Goal: Task Accomplishment & Management: Use online tool/utility

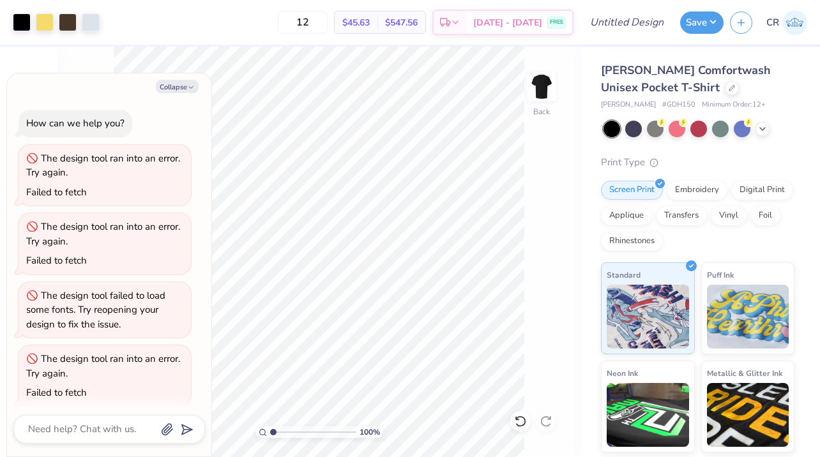
scroll to position [8, 0]
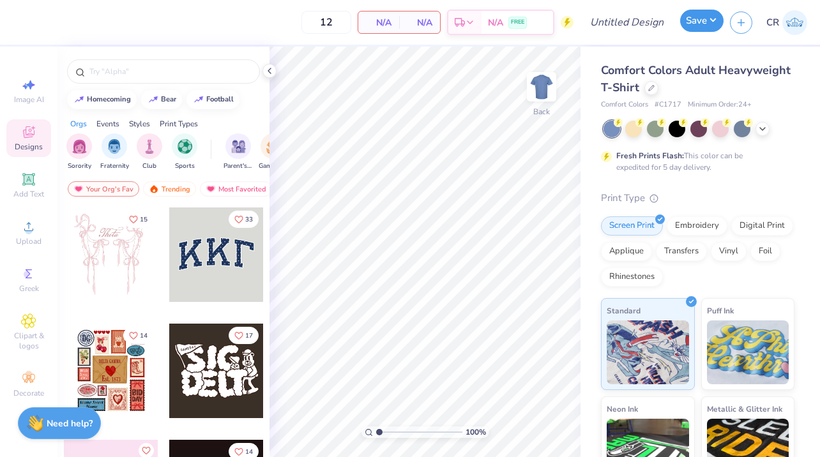
click at [708, 22] on button "Save" at bounding box center [701, 21] width 43 height 22
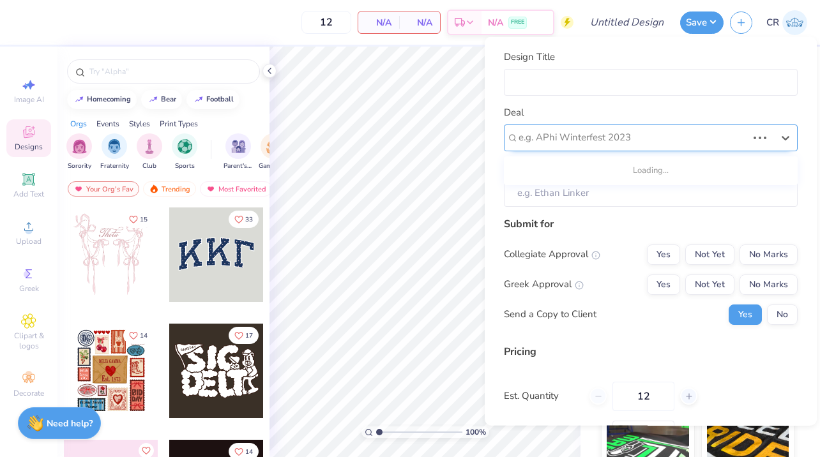
click at [633, 133] on div at bounding box center [632, 137] width 229 height 17
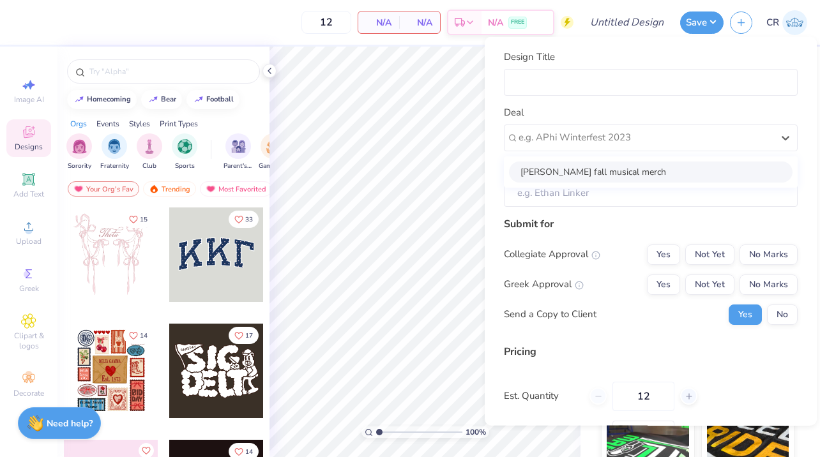
click at [631, 166] on div "[PERSON_NAME] fall musical merch" at bounding box center [650, 171] width 283 height 21
type input "John Rutherford"
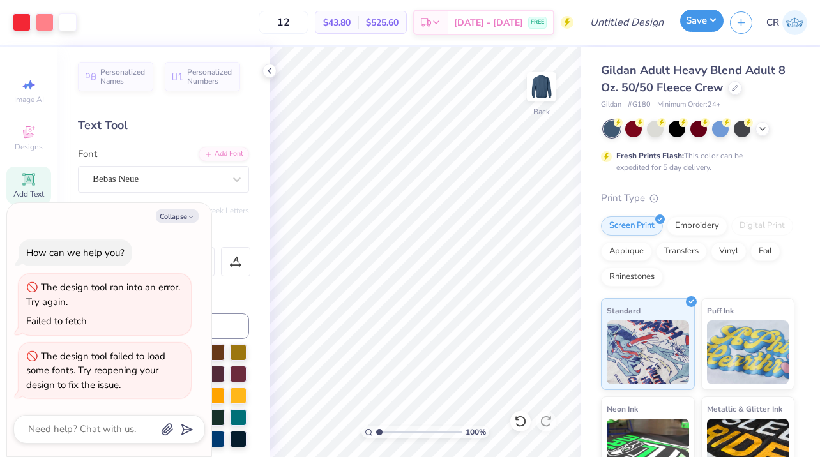
click at [703, 26] on button "Save" at bounding box center [701, 21] width 43 height 22
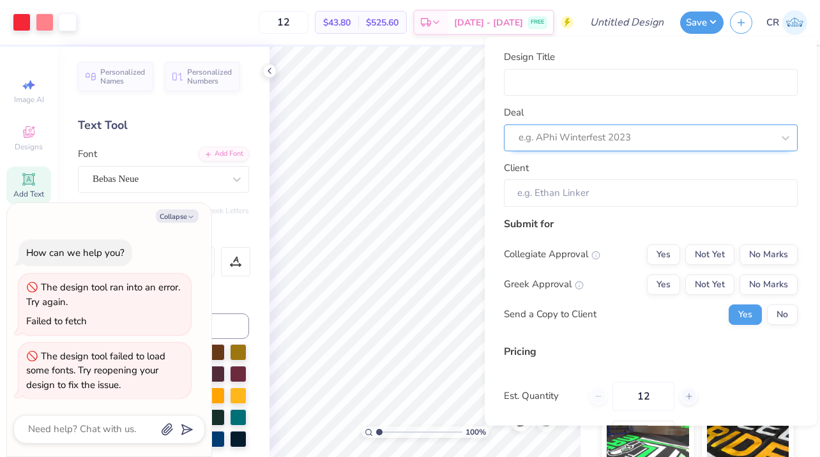
click at [622, 145] on div at bounding box center [645, 137] width 254 height 17
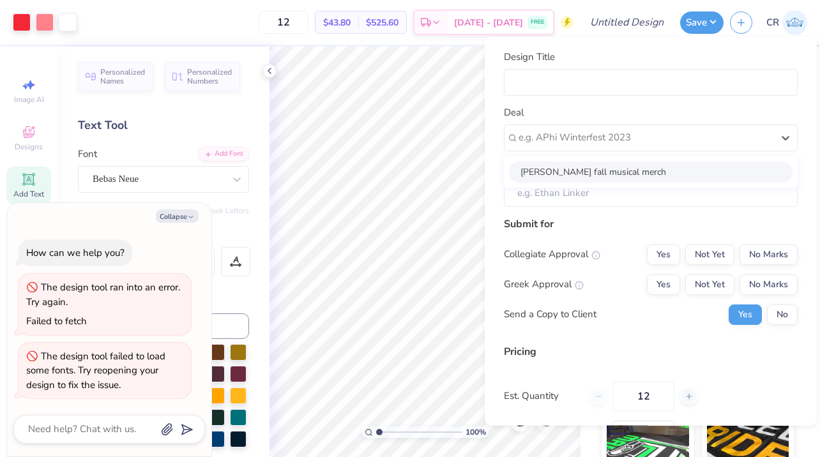
click at [605, 176] on div "[PERSON_NAME] fall musical merch" at bounding box center [650, 171] width 283 height 21
type textarea "x"
type input "[PERSON_NAME]"
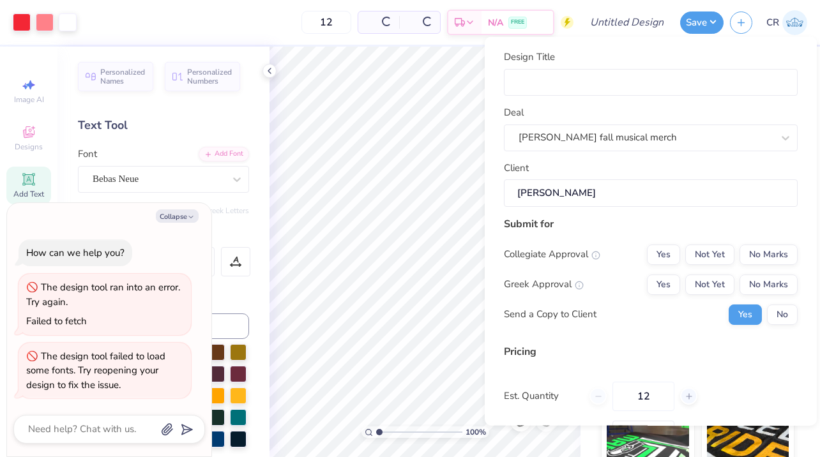
type input "$43.80"
click at [774, 313] on button "No" at bounding box center [782, 314] width 31 height 20
type textarea "x"
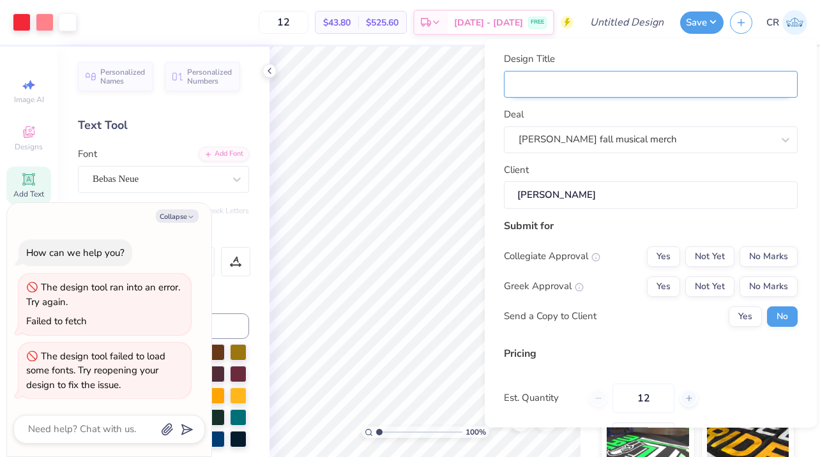
click at [576, 79] on input "Design Title" at bounding box center [651, 83] width 294 height 27
type input "S"
type textarea "x"
type input "Si"
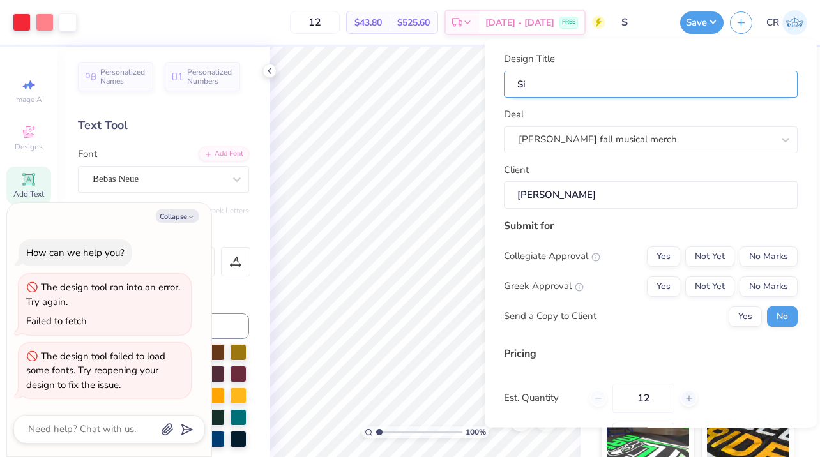
type textarea "x"
type input "Sis"
type textarea "x"
type input "Sist"
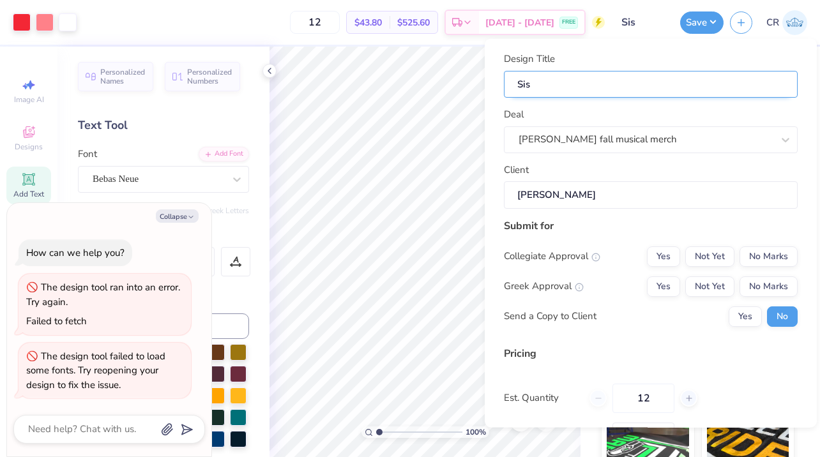
type textarea "x"
type input "Sist"
type input "Siste"
type textarea "x"
type input "Sister"
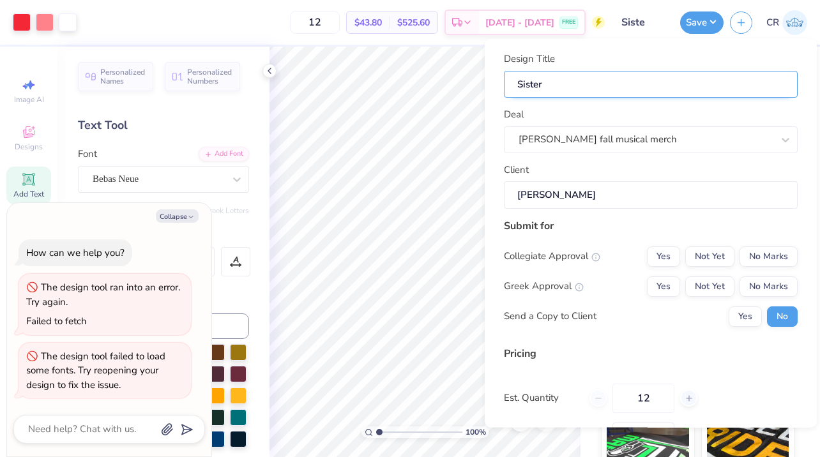
type input "Sister"
type textarea "x"
type input "Sister"
type input "Sister a"
type textarea "x"
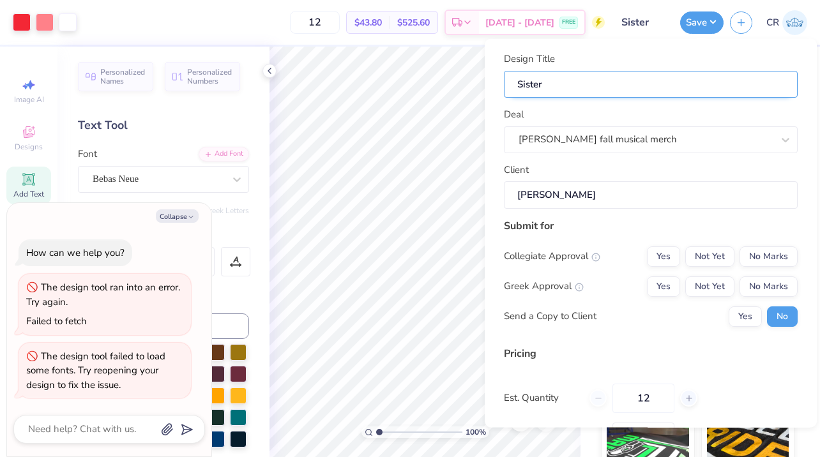
type input "Sister a"
type input "Sister ad"
type textarea "x"
type input "Sister ad"
type input "Sister adt"
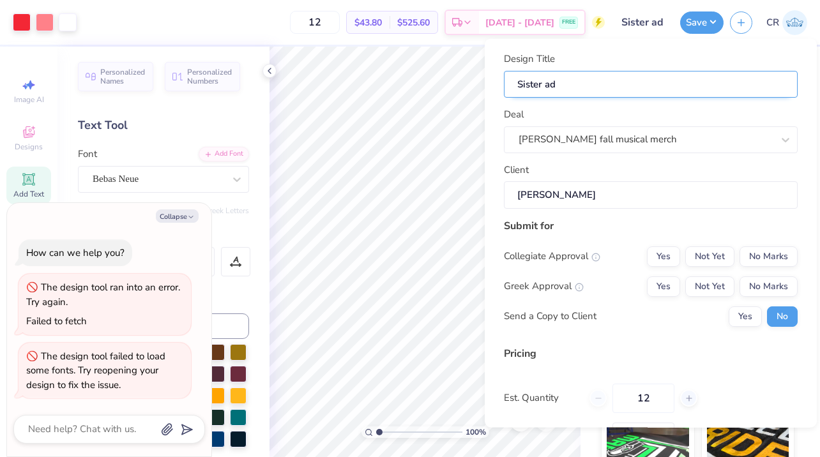
type textarea "x"
type input "Sister adt"
type input "Sister ad"
type textarea "x"
type input "Sister ad"
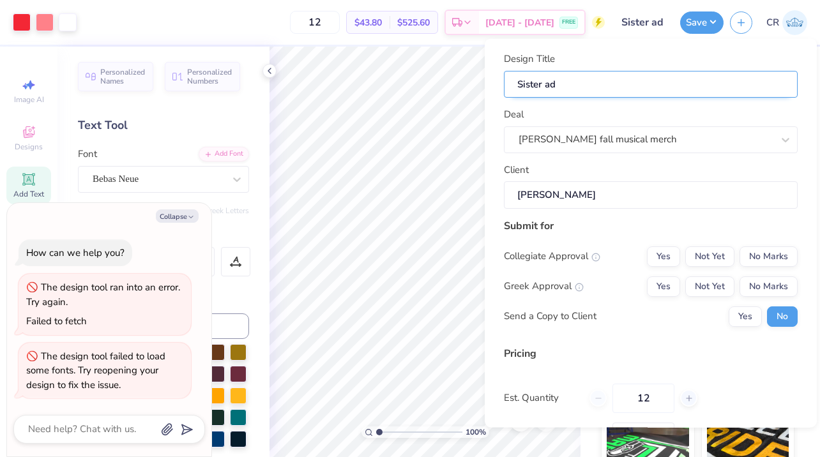
type input "Sister a"
type textarea "x"
type input "Sister a"
type input "Sister ac"
type textarea "x"
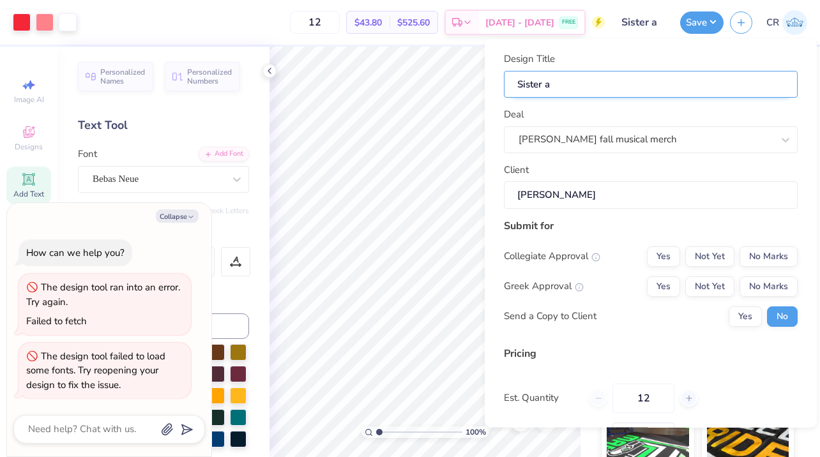
type input "Sister ac"
type input "Sister act"
type textarea "x"
type input "Sister act"
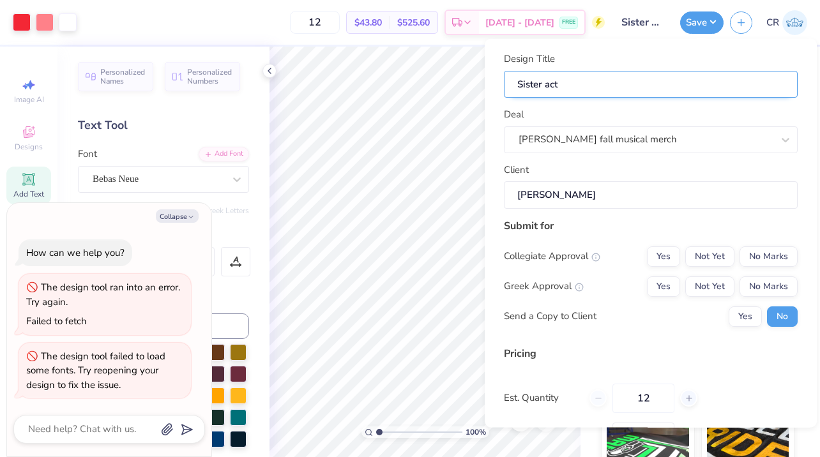
type textarea "x"
type input "Sister act m"
type textarea "x"
type input "Sister act me"
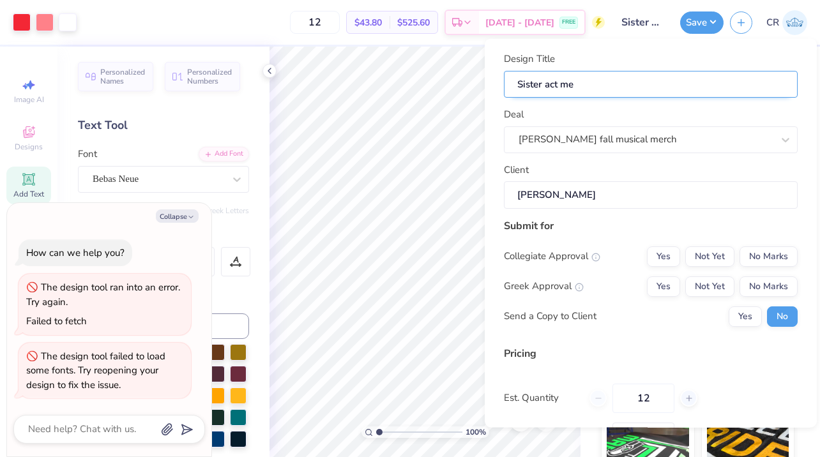
type textarea "x"
type input "Sister act mer"
type textarea "x"
type input "Sister act merc"
type input "Sister act merch"
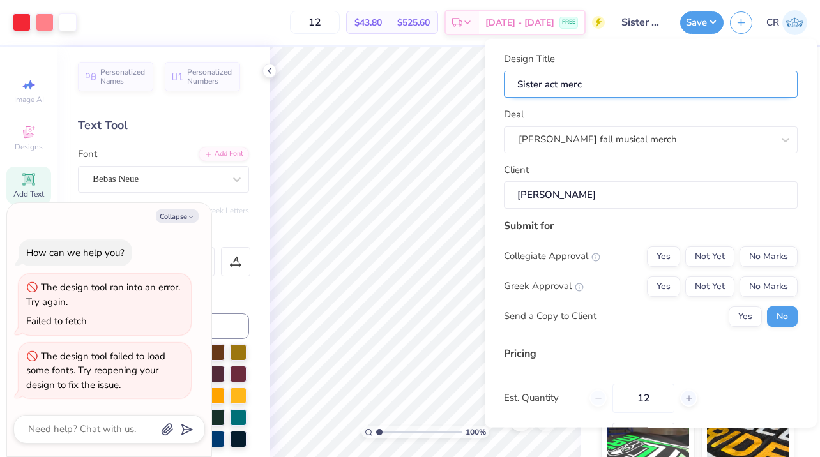
type textarea "x"
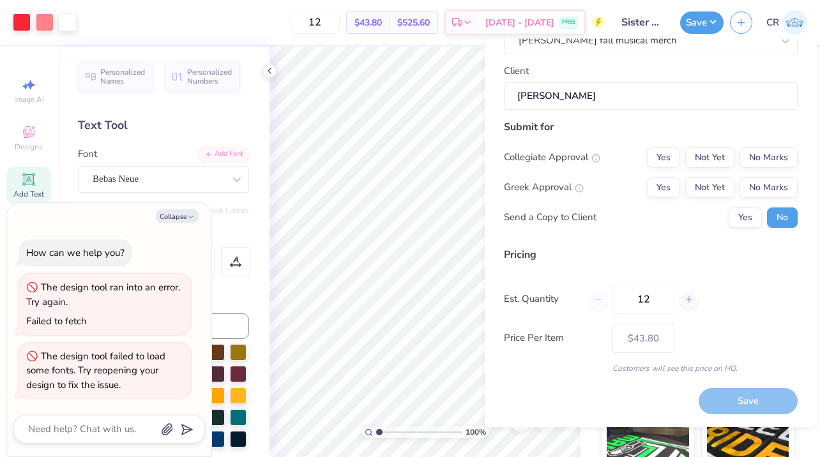
type input "Sister act merch"
click at [716, 294] on div "Est. Quantity 12" at bounding box center [651, 299] width 294 height 29
click at [782, 151] on button "No Marks" at bounding box center [768, 157] width 58 height 20
click at [781, 195] on button "No Marks" at bounding box center [768, 187] width 58 height 20
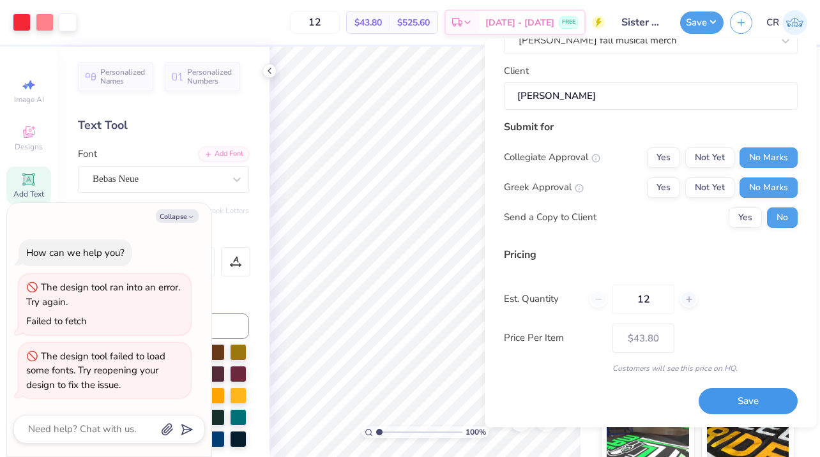
click at [731, 390] on button "Save" at bounding box center [747, 402] width 99 height 26
type input "$43.80"
type textarea "x"
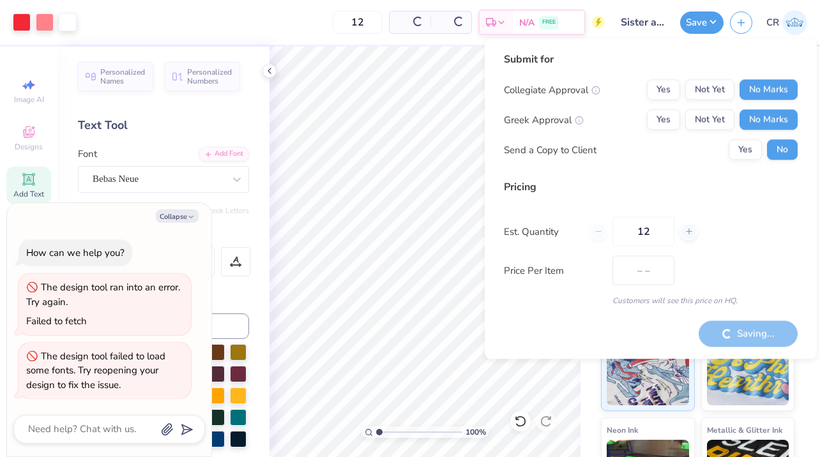
type input "$43.80"
type textarea "x"
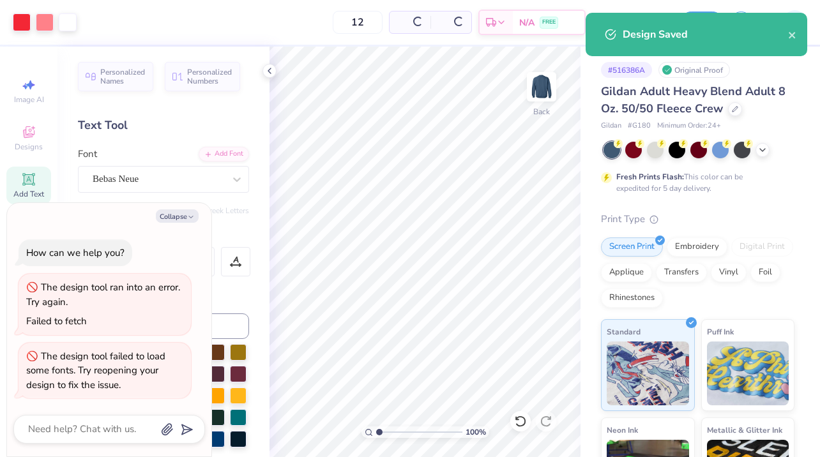
type input "$43.80"
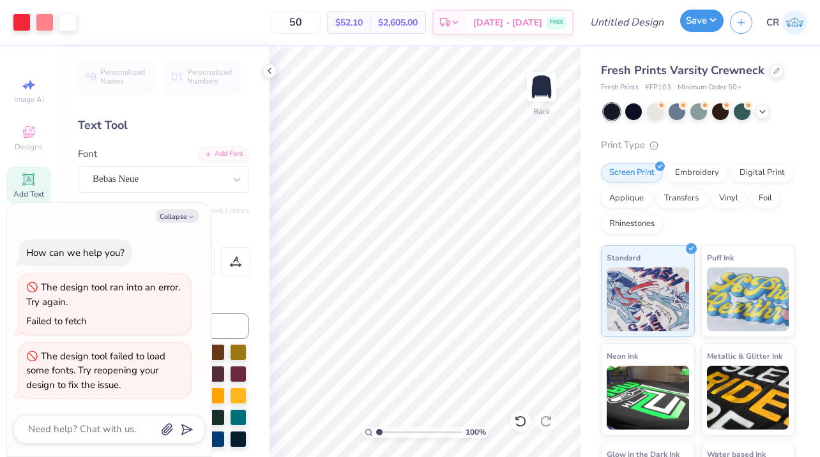
click at [701, 21] on button "Save" at bounding box center [701, 21] width 43 height 22
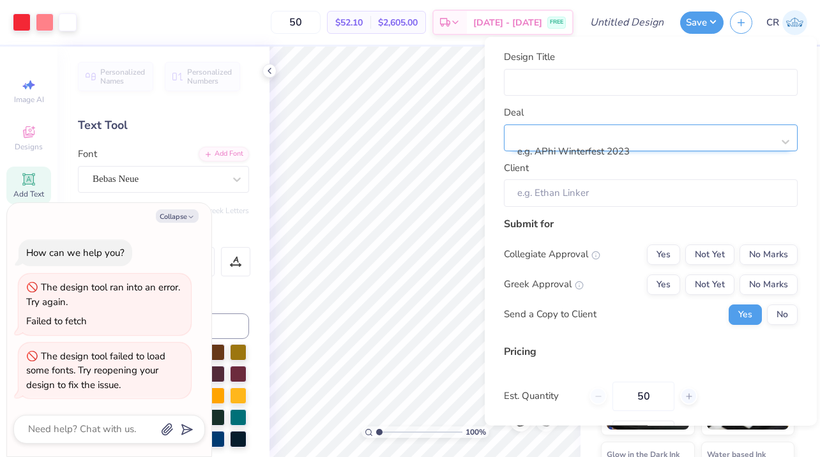
click at [572, 134] on div at bounding box center [645, 134] width 254 height 17
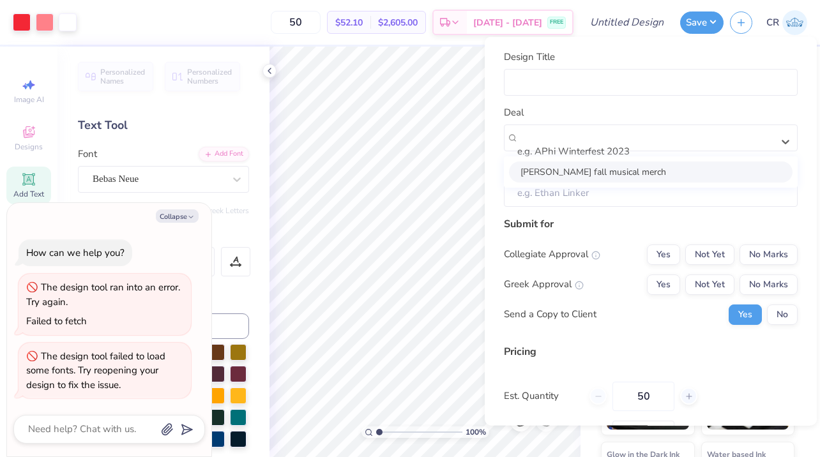
click at [574, 172] on div "[PERSON_NAME] fall musical merch" at bounding box center [650, 171] width 283 height 21
type textarea "x"
type input "[PERSON_NAME]"
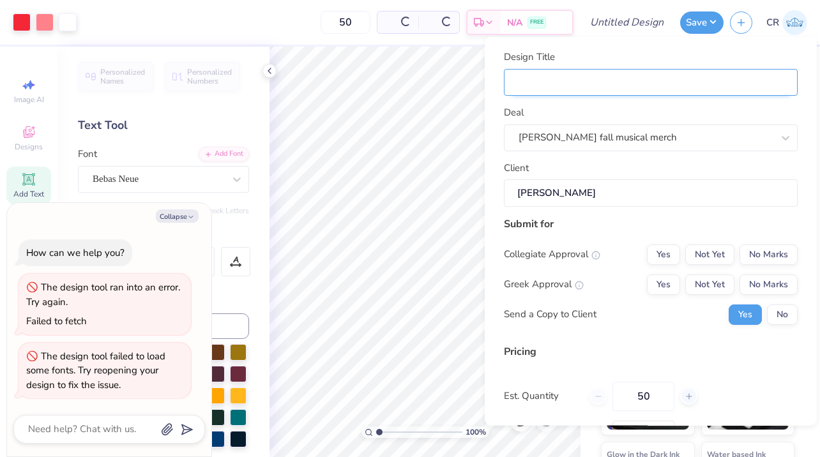
type input "$52.33"
click at [560, 80] on input "Design Title" at bounding box center [651, 81] width 294 height 27
type input "Sister act merch"
type textarea "x"
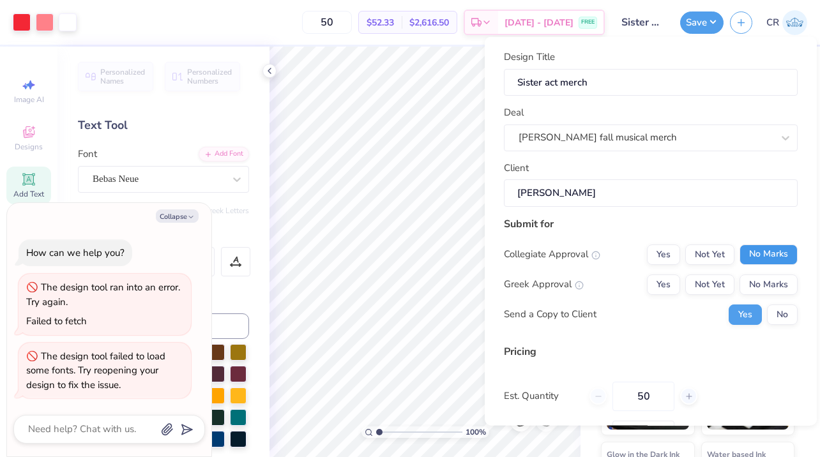
click at [752, 255] on button "No Marks" at bounding box center [768, 254] width 58 height 20
click at [759, 282] on button "No Marks" at bounding box center [768, 284] width 58 height 20
type input "$52.33"
click at [777, 311] on button "No" at bounding box center [782, 314] width 31 height 20
type textarea "x"
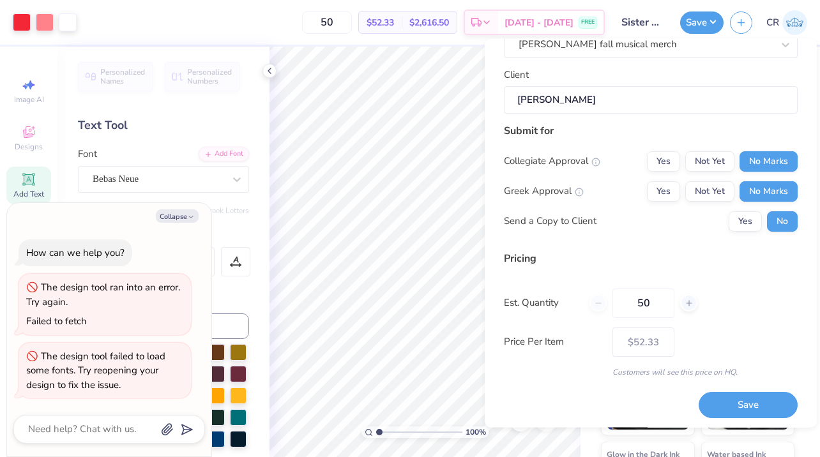
scroll to position [98, 0]
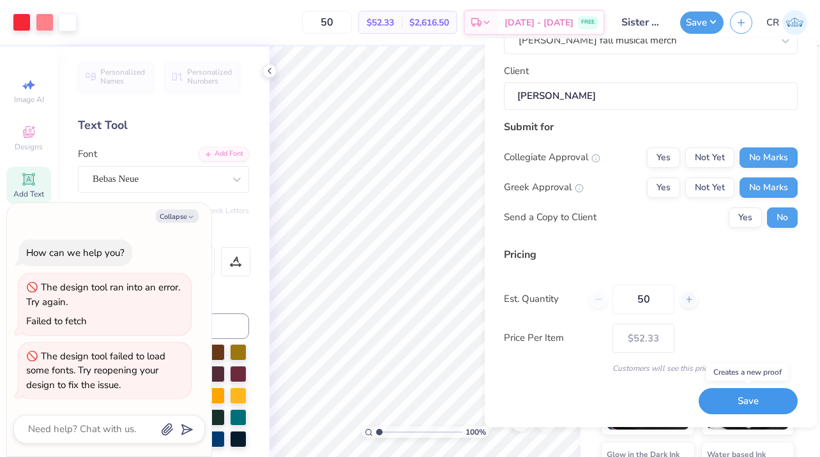
click at [747, 400] on button "Save" at bounding box center [747, 402] width 99 height 26
type input "$52.33"
click at [650, 293] on input "50" at bounding box center [643, 299] width 62 height 29
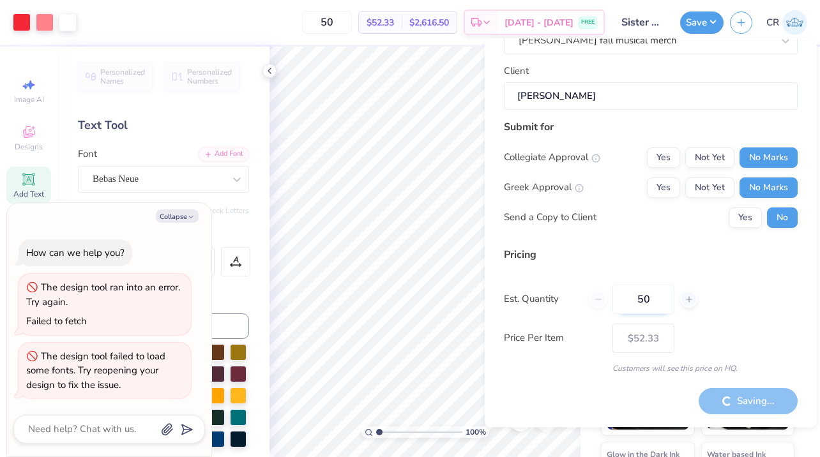
type input "1"
type textarea "x"
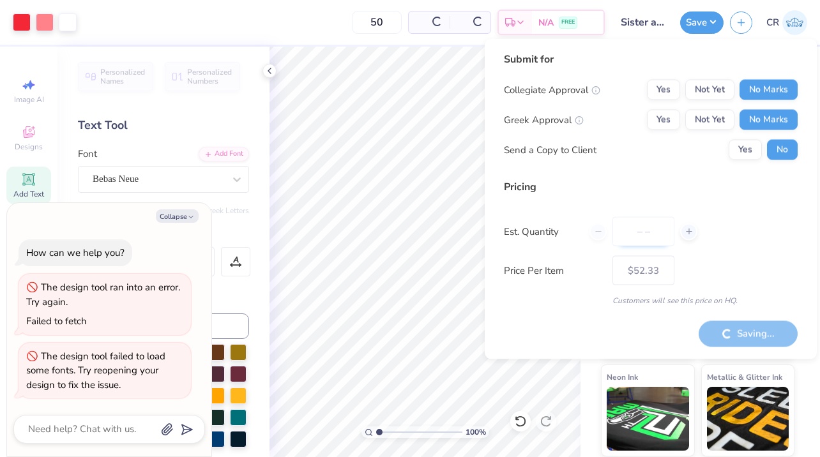
type input "– –"
type input "50"
type input "$52.33"
type textarea "x"
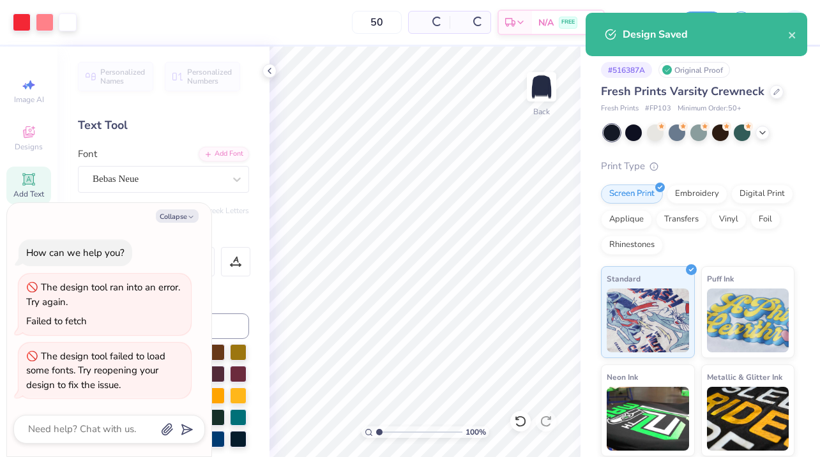
type input "$52.33"
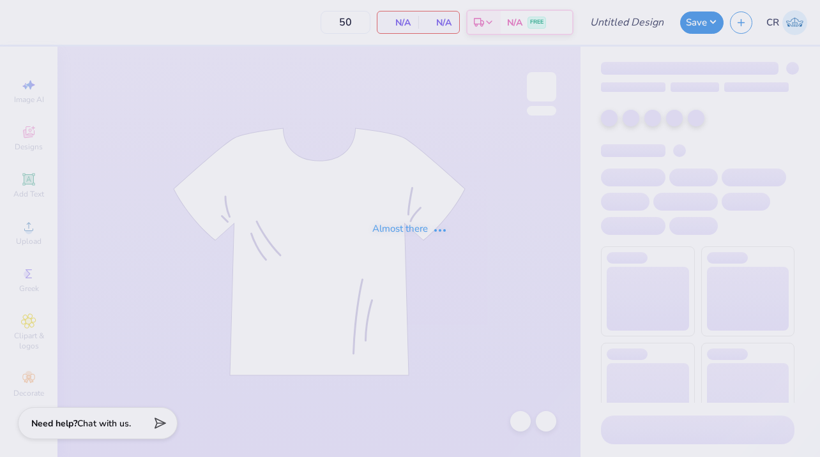
type input "Sister act merch"
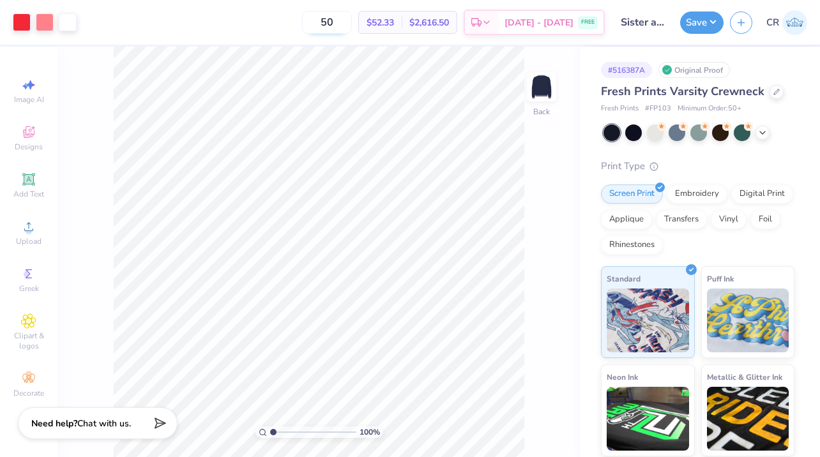
click at [350, 25] on input "50" at bounding box center [327, 22] width 50 height 23
type input "100"
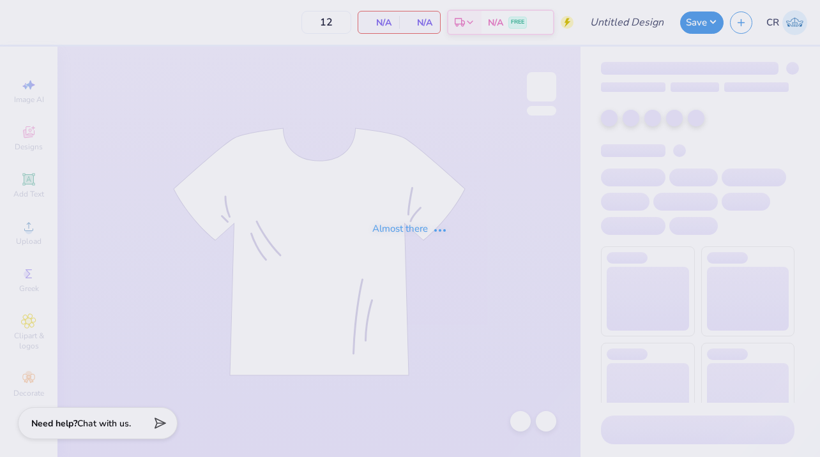
type input "Sister act merch"
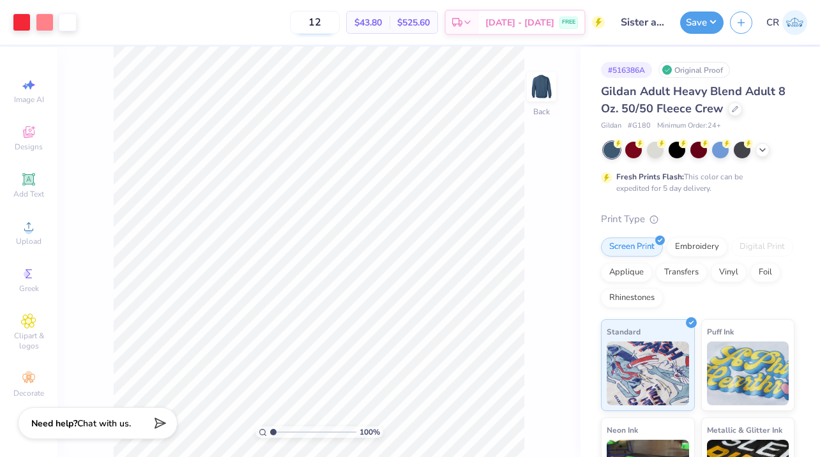
click at [322, 28] on input "12" at bounding box center [315, 22] width 50 height 23
click at [334, 21] on input "12" at bounding box center [315, 22] width 50 height 23
click at [551, 205] on div "100 % Back" at bounding box center [318, 252] width 523 height 410
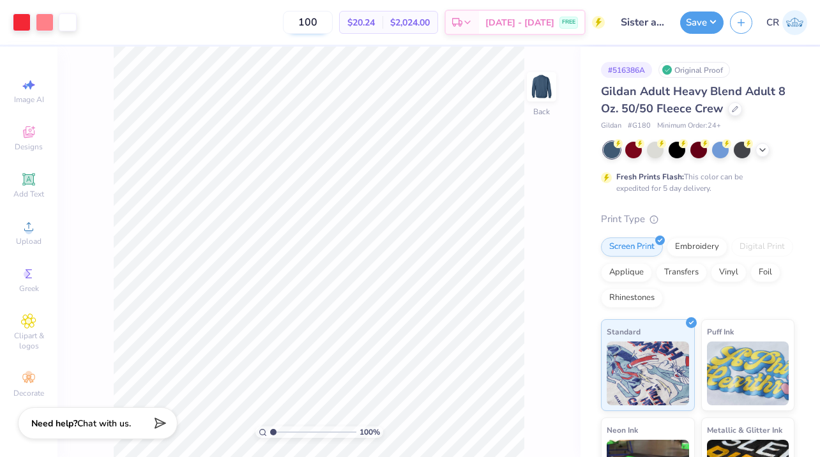
click at [329, 15] on input "100" at bounding box center [308, 22] width 50 height 23
type input "45"
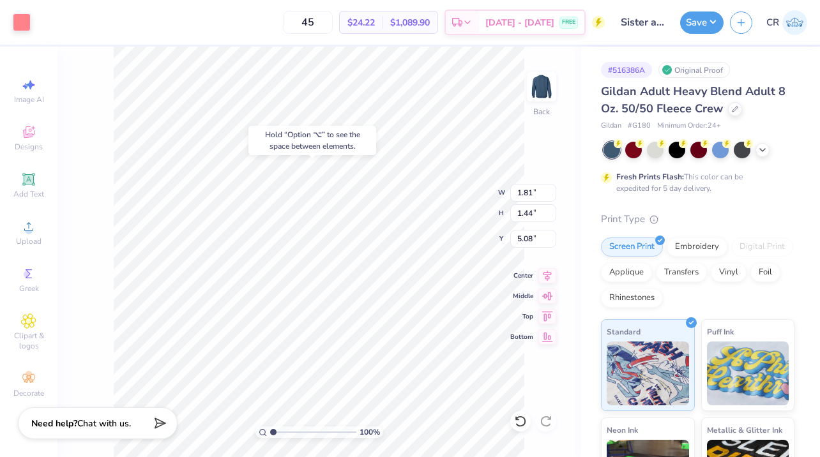
type input "5.00"
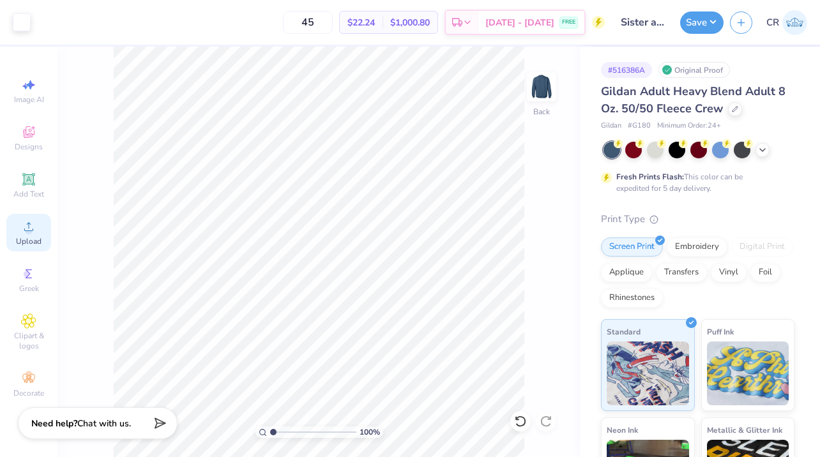
click at [36, 224] on div "Upload" at bounding box center [28, 233] width 45 height 38
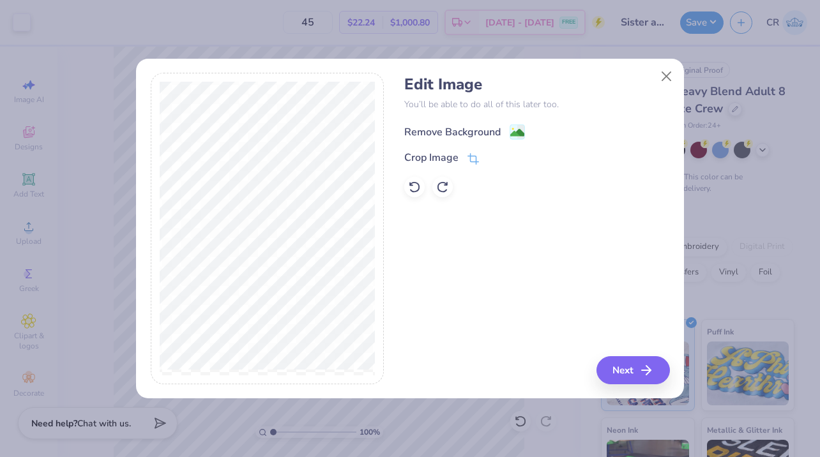
click at [513, 128] on image at bounding box center [517, 133] width 14 height 14
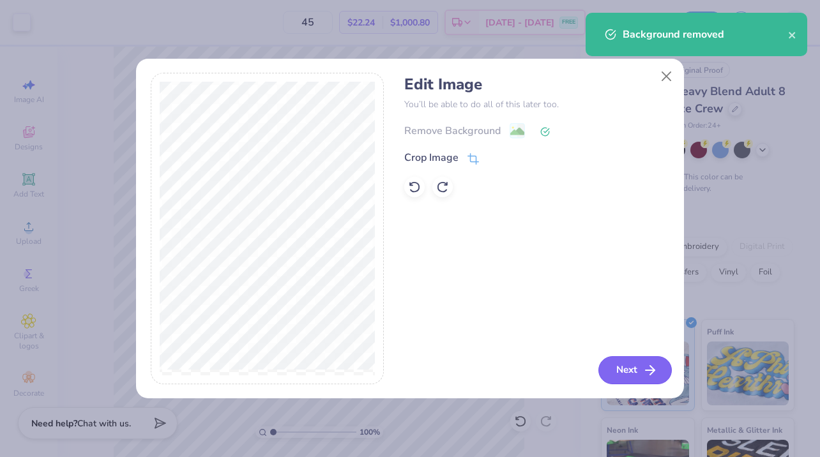
click at [626, 371] on button "Next" at bounding box center [634, 370] width 73 height 28
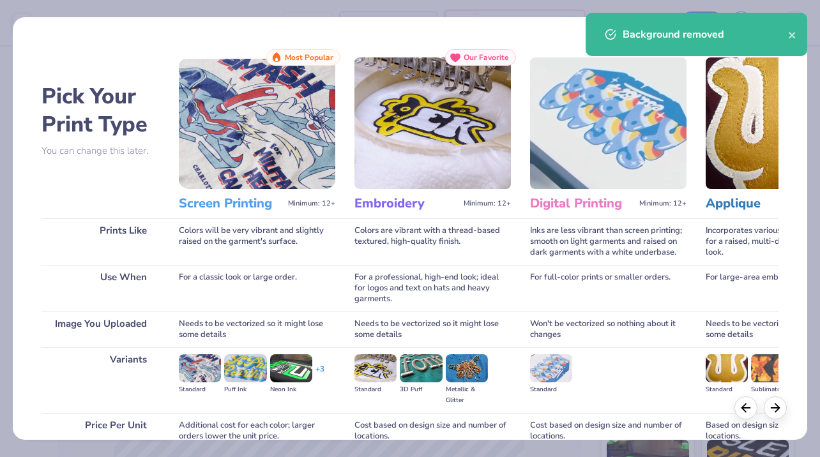
scroll to position [116, 0]
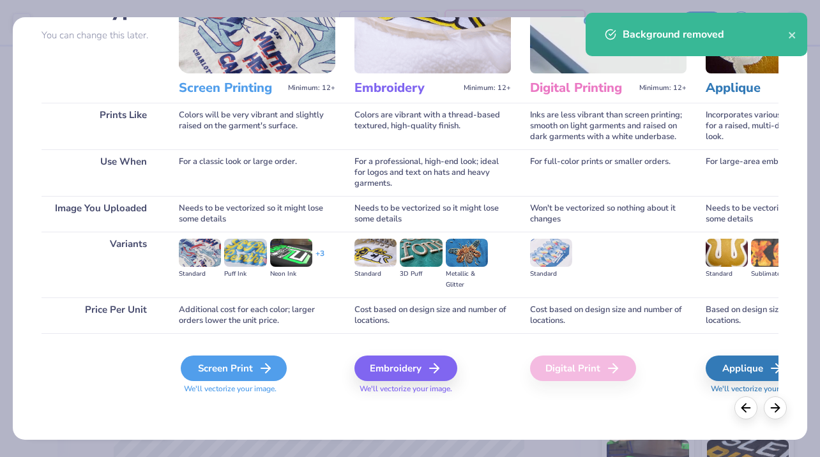
click at [218, 365] on div "Screen Print" at bounding box center [234, 369] width 106 height 26
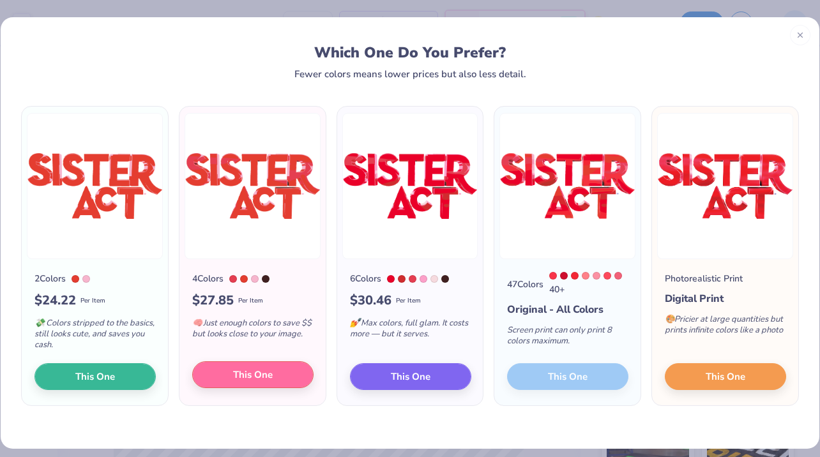
click at [248, 379] on span "This One" at bounding box center [253, 375] width 40 height 15
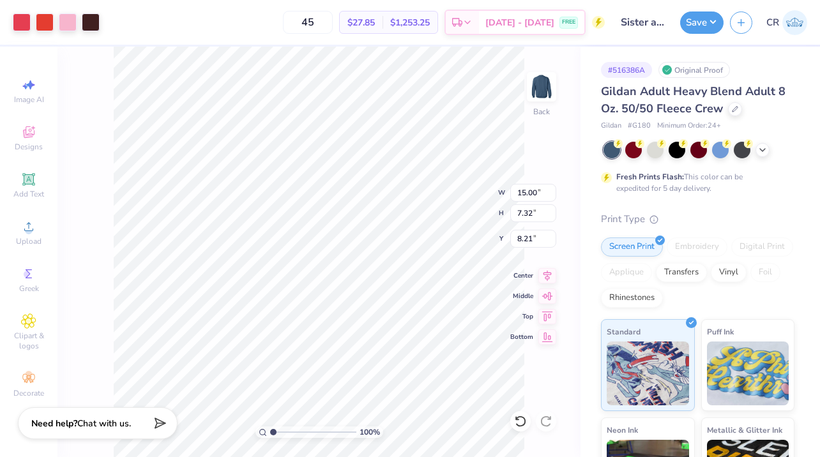
type input "3.66"
type input "10.58"
type input "5.16"
type input "4.78"
type input "4.88"
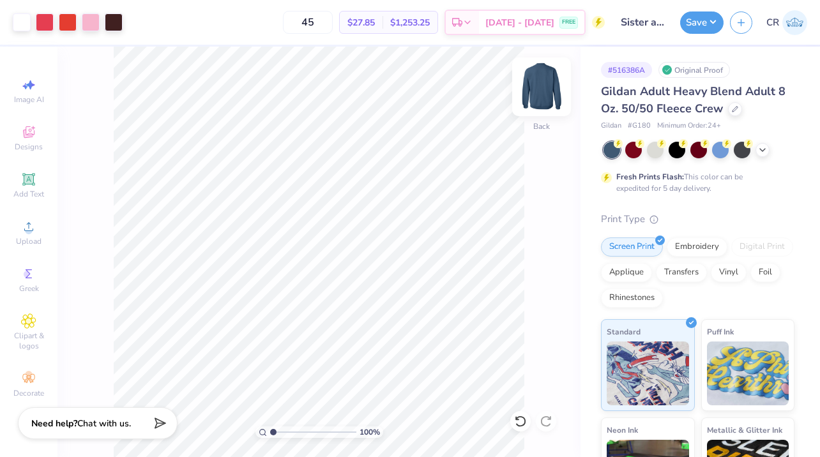
click at [539, 96] on img at bounding box center [541, 86] width 51 height 51
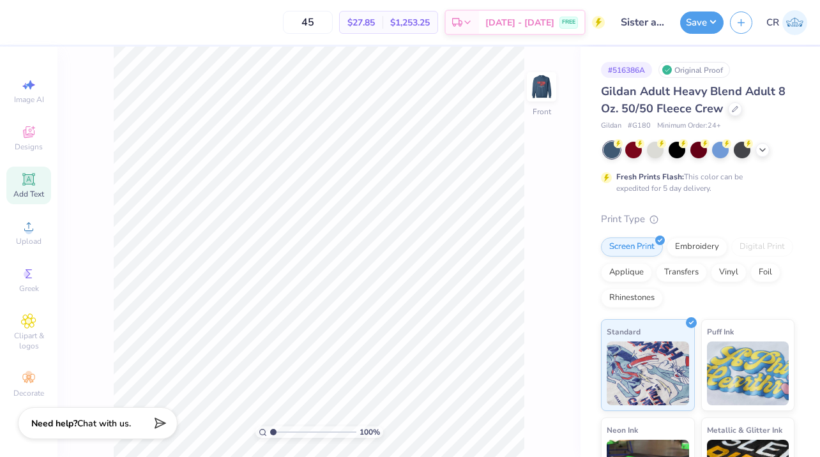
click at [21, 181] on icon at bounding box center [28, 179] width 15 height 15
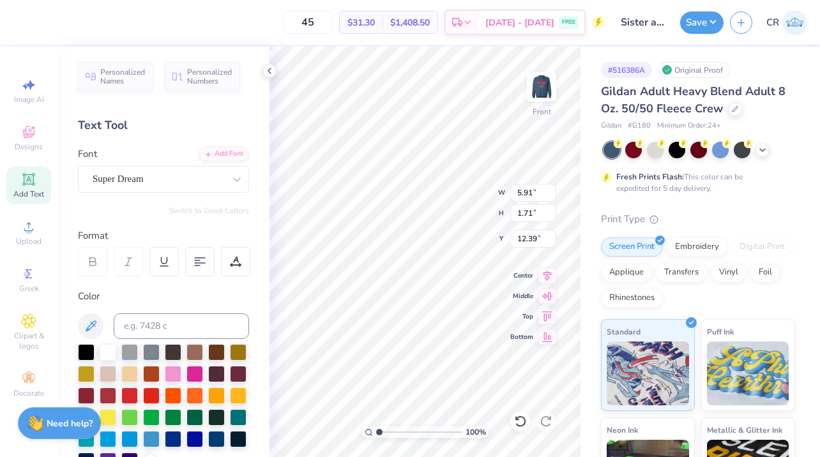
scroll to position [0, 0]
type textarea "W"
type textarea ""When you find your voice you find your power.""
click at [551, 300] on icon at bounding box center [547, 294] width 18 height 15
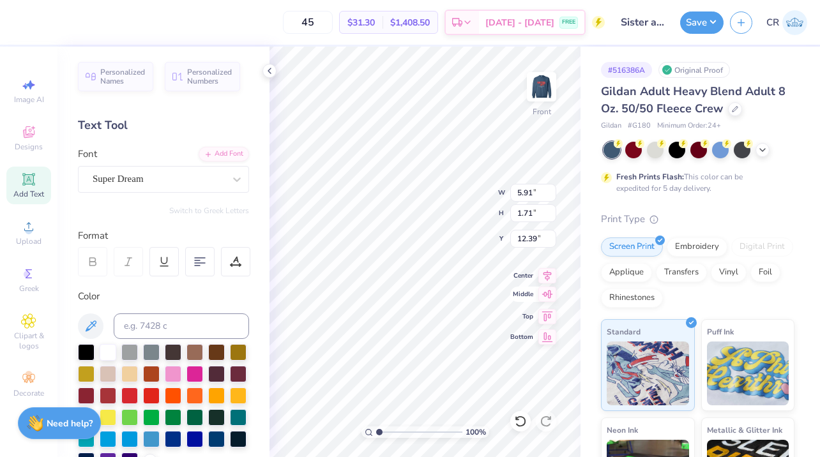
type input "14.61"
type input "0.63"
type input "12.94"
click at [195, 262] on icon at bounding box center [199, 261] width 11 height 11
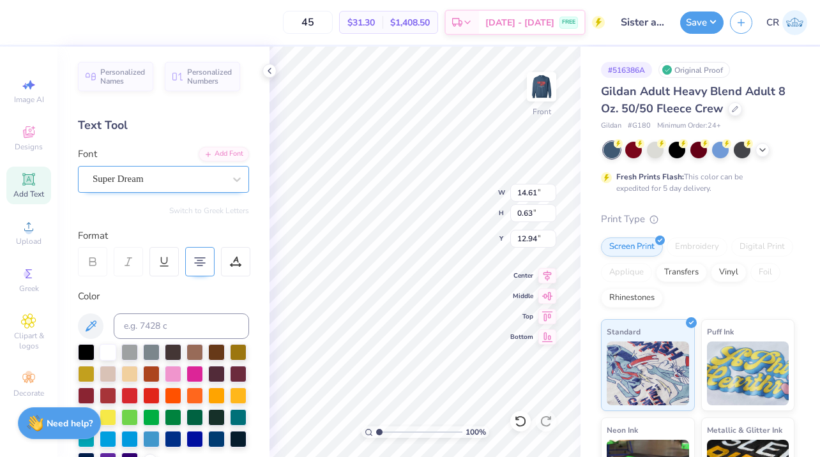
click at [142, 181] on div "Super Dream" at bounding box center [158, 179] width 134 height 20
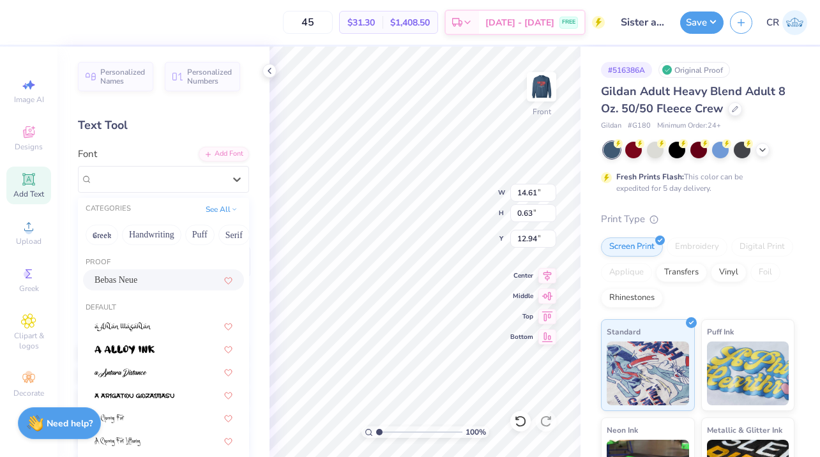
click at [146, 290] on div "Bebas Neue" at bounding box center [163, 279] width 161 height 21
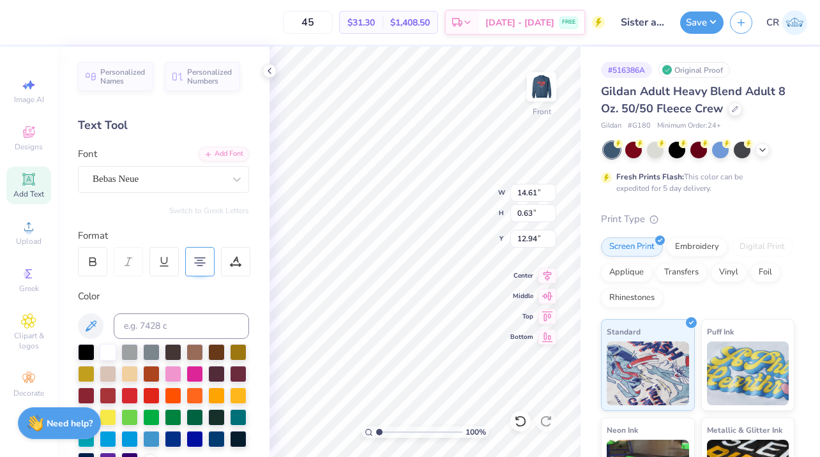
type input "10.48"
type input "0.48"
type input "13.01"
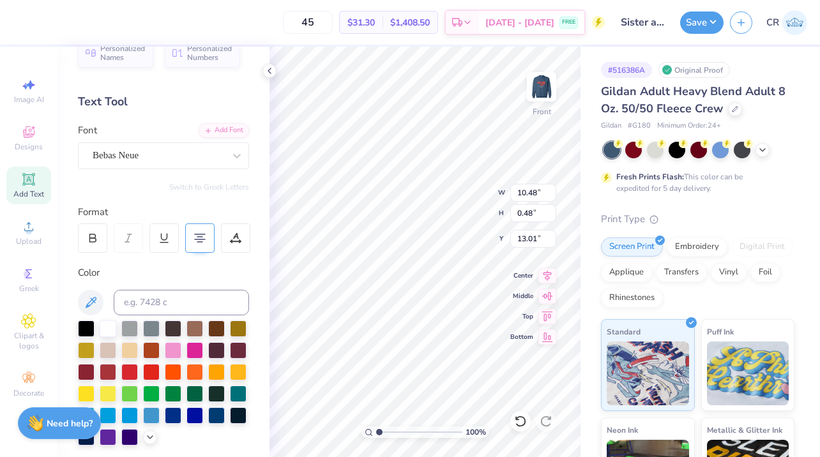
scroll to position [0, 3]
click at [546, 270] on icon at bounding box center [547, 273] width 18 height 15
click at [549, 337] on icon at bounding box center [547, 334] width 18 height 15
type input "25.52"
click at [520, 322] on div "100 % Front W 10.48 10.48 " H 0.48 0.48 " Y 25.52 25.52 " Center Middle Top Bot…" at bounding box center [424, 252] width 311 height 410
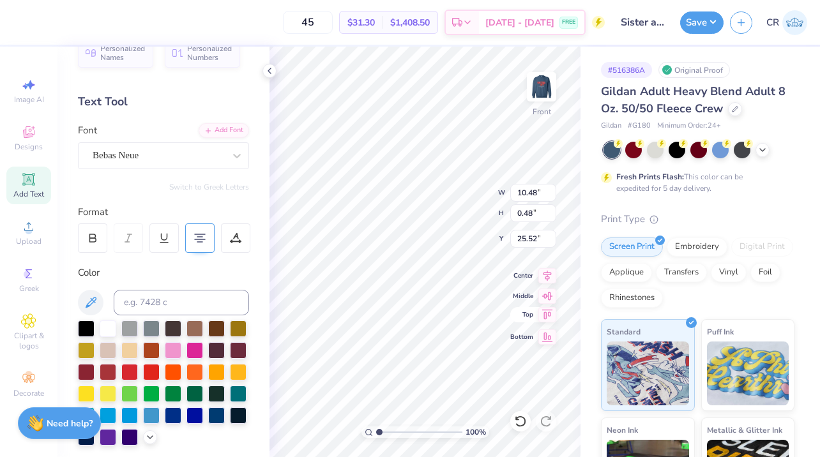
type input "10.39"
type input "6.61"
type input "13.22"
type input "0.61"
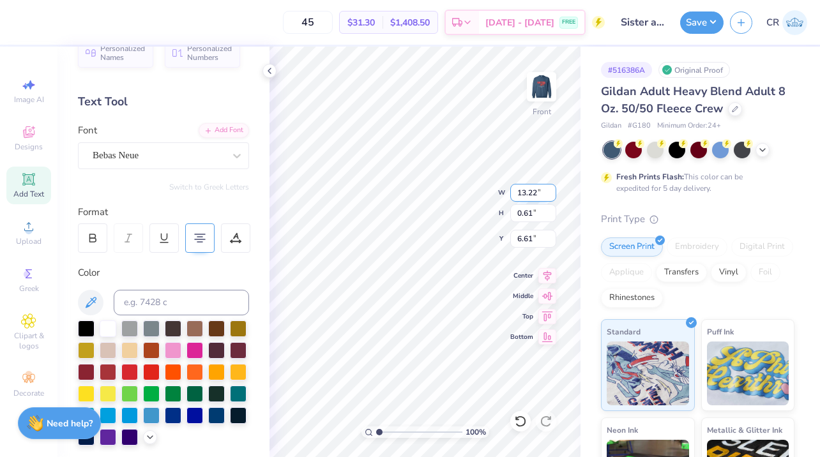
type textarea ""When you find your voice, you find your power.""
click at [320, 30] on input "45" at bounding box center [308, 22] width 50 height 23
click at [325, 21] on input "45" at bounding box center [308, 22] width 50 height 23
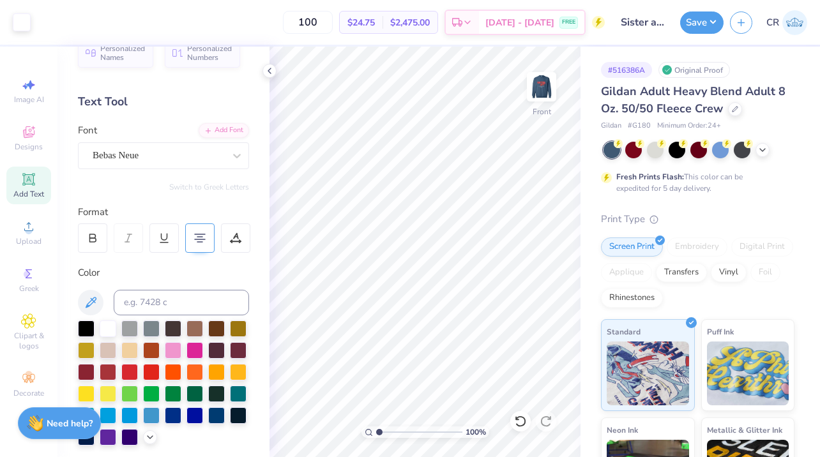
type input "100"
click at [551, 191] on div "100 % Front W 13.36 13.36 " H 0.68 0.68 " Y 6.57 6.57 " Center Middle Top Bottom" at bounding box center [424, 252] width 311 height 410
click at [241, 236] on icon at bounding box center [235, 237] width 11 height 11
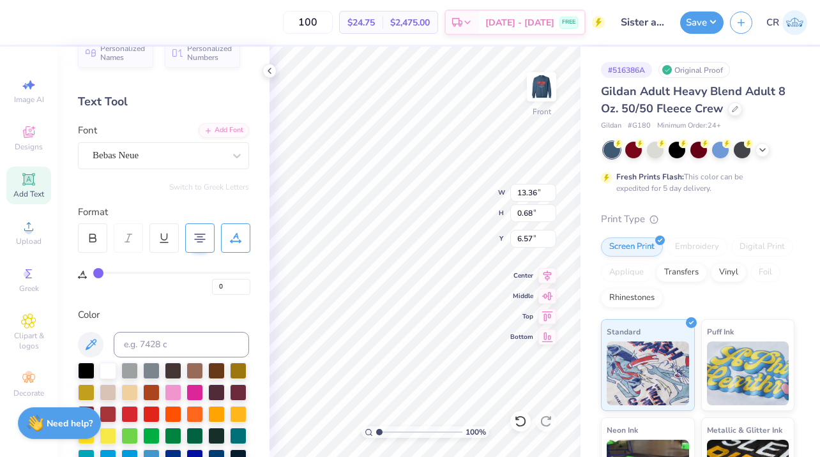
type input "1"
type input "5"
type input "10"
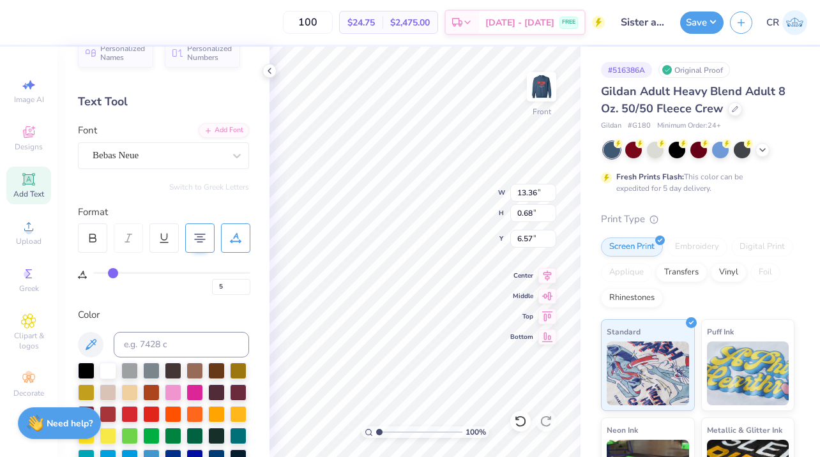
type input "10"
type input "16"
type input "21"
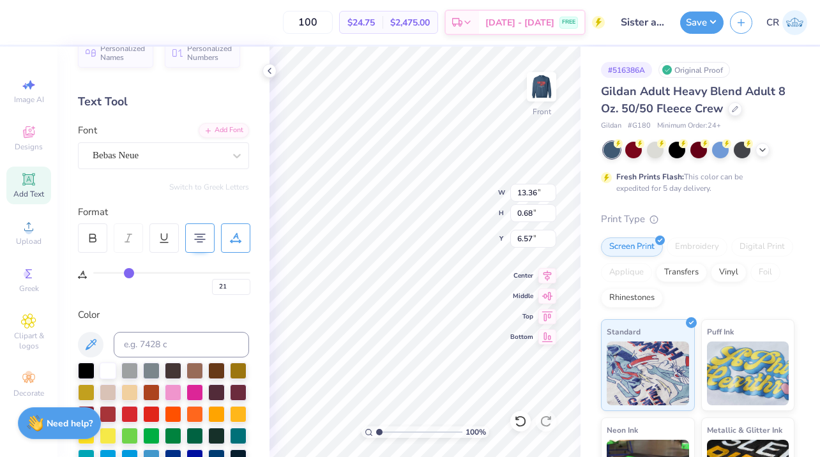
type input "26"
type input "29"
type input "31"
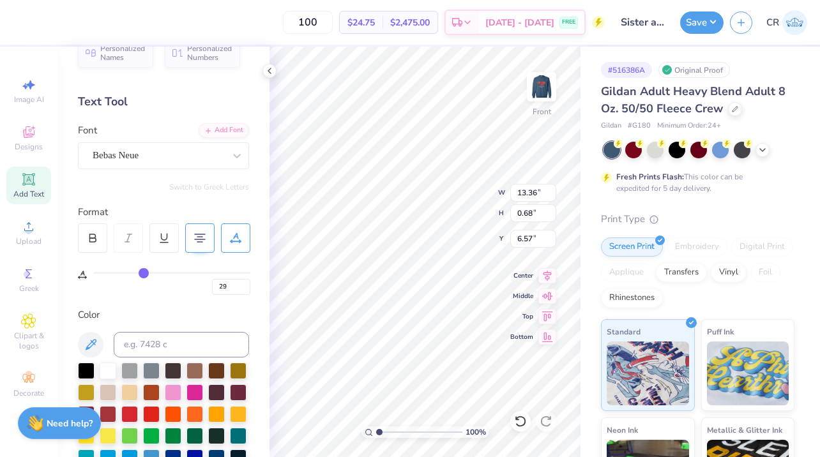
type input "31"
type input "33"
type input "34"
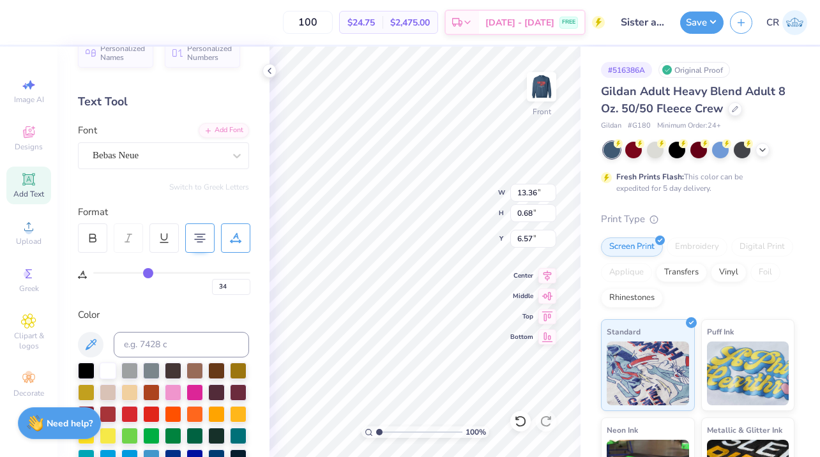
type input "35"
type input "36"
drag, startPoint x: 99, startPoint y: 272, endPoint x: 151, endPoint y: 271, distance: 52.3
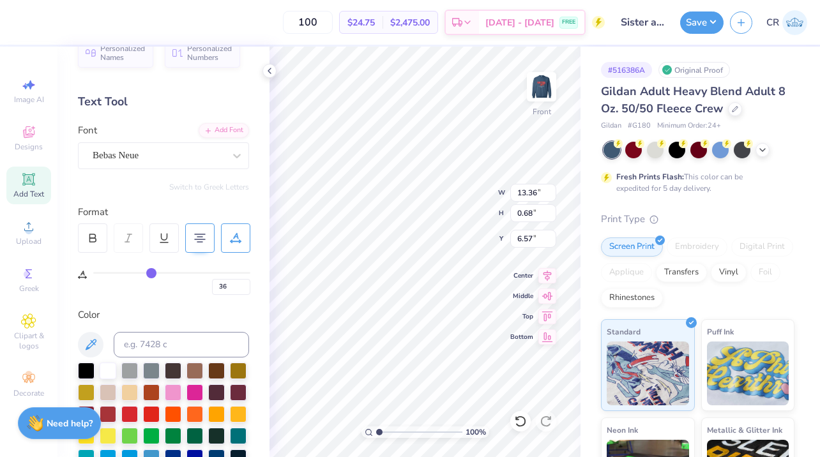
type input "36"
click at [151, 272] on input "range" at bounding box center [171, 273] width 157 height 2
type input "14.61"
type input "0.36"
type input "6.74"
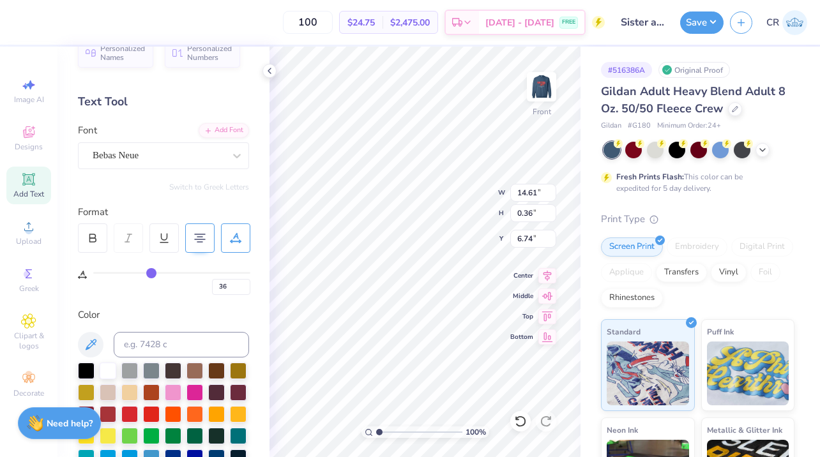
type input "34"
type input "32"
type input "28"
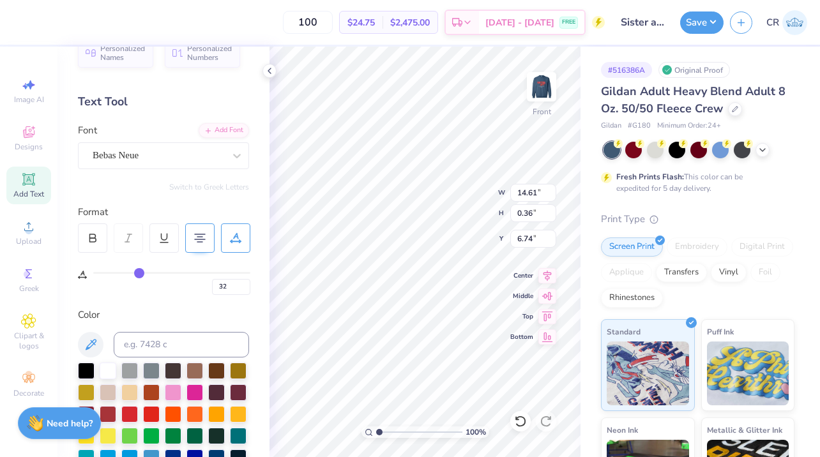
type input "28"
type input "23"
type input "17"
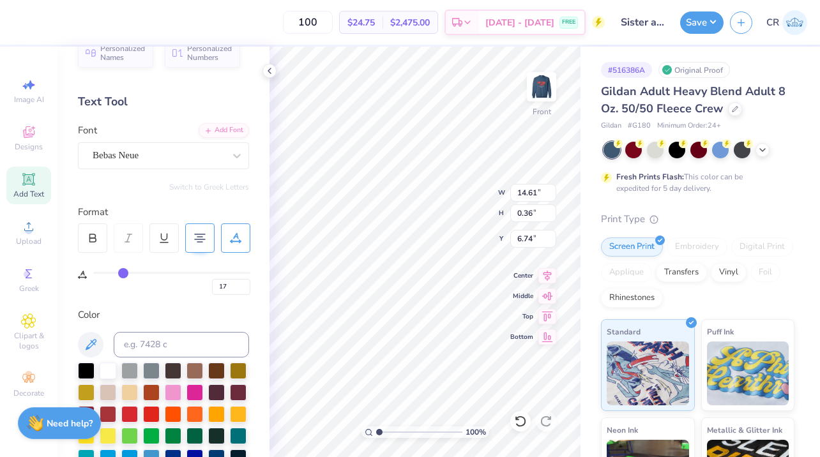
type input "5"
type input "0"
drag, startPoint x: 151, startPoint y: 271, endPoint x: 22, endPoint y: 275, distance: 129.0
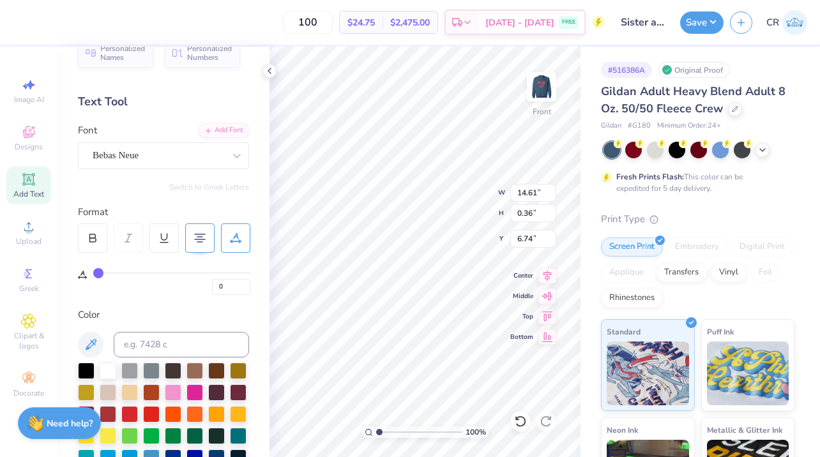
type input "0"
click at [93, 274] on input "range" at bounding box center [171, 273] width 157 height 2
click at [191, 237] on div at bounding box center [199, 237] width 29 height 29
click at [201, 236] on icon at bounding box center [199, 237] width 11 height 11
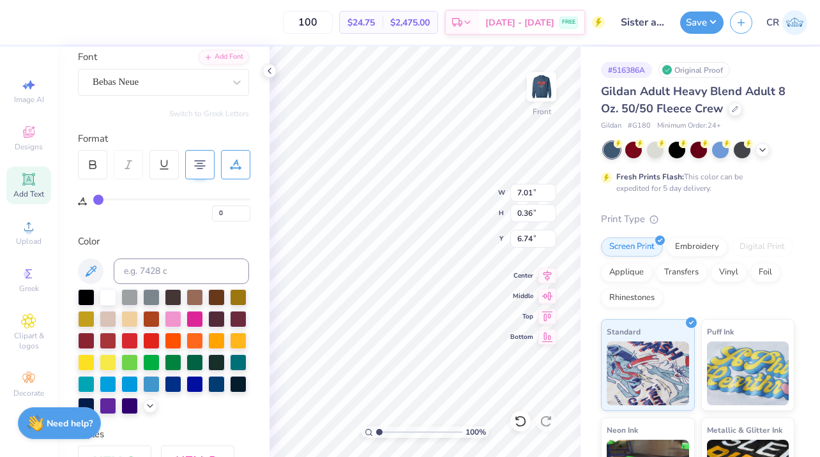
scroll to position [78, 0]
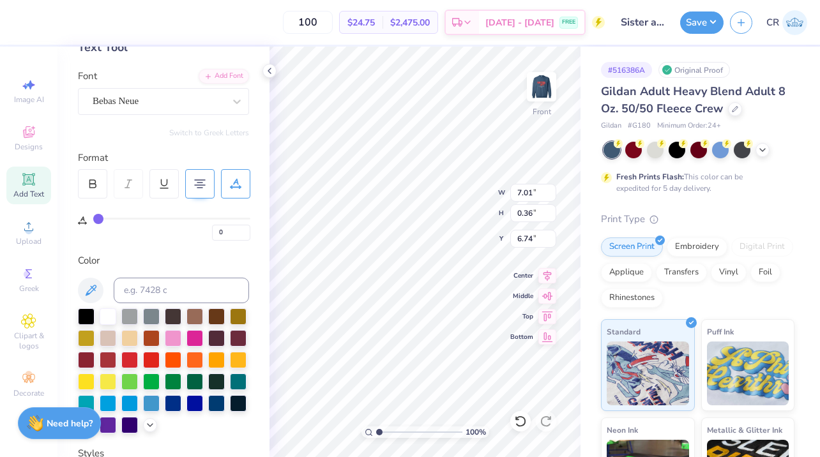
click at [82, 151] on div "Format" at bounding box center [164, 158] width 172 height 15
click at [129, 99] on div "Bebas Neue" at bounding box center [158, 101] width 134 height 20
click at [200, 74] on div "Add Font" at bounding box center [224, 75] width 50 height 15
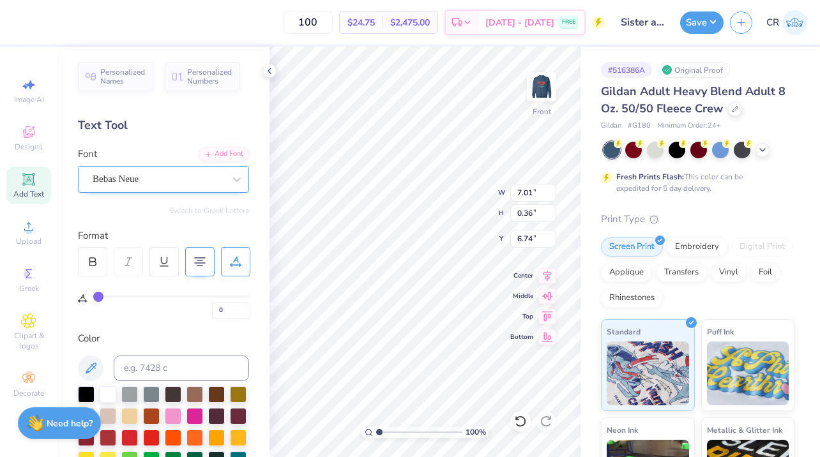
click at [220, 171] on div at bounding box center [158, 178] width 131 height 17
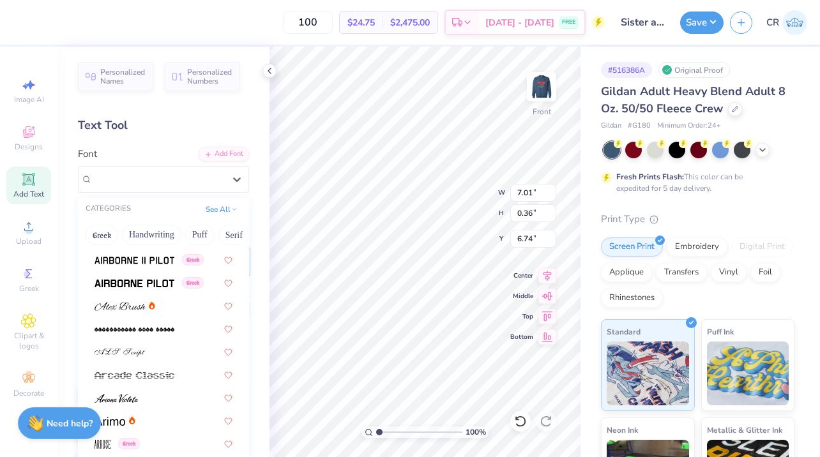
scroll to position [324, 0]
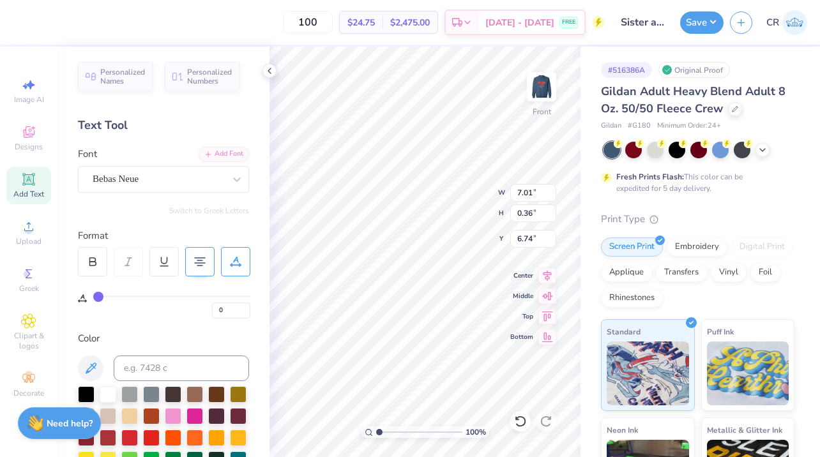
type input "10.63"
type input "0.54"
click at [448, 204] on div "100 % Front W 10.63 10.63 " H 0.54 0.54 " Y 6.74 6.74 " Center Middle Top Bottom" at bounding box center [424, 252] width 311 height 410
type input "6.42"
type input "13.71"
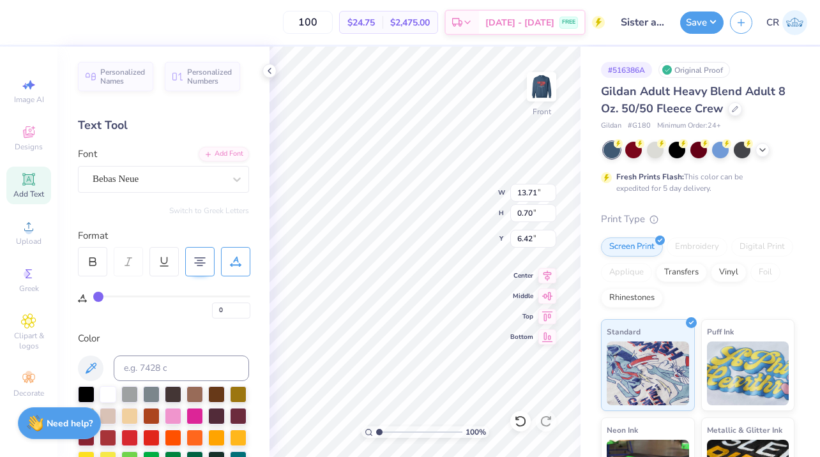
type input "0.70"
type input "6.44"
type input "14.19"
type input "0.72"
click at [534, 99] on img at bounding box center [541, 86] width 51 height 51
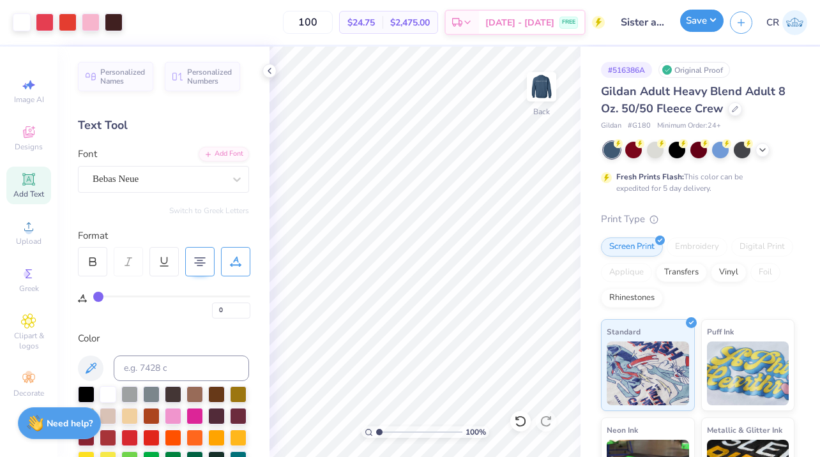
click at [698, 28] on button "Save" at bounding box center [701, 21] width 43 height 22
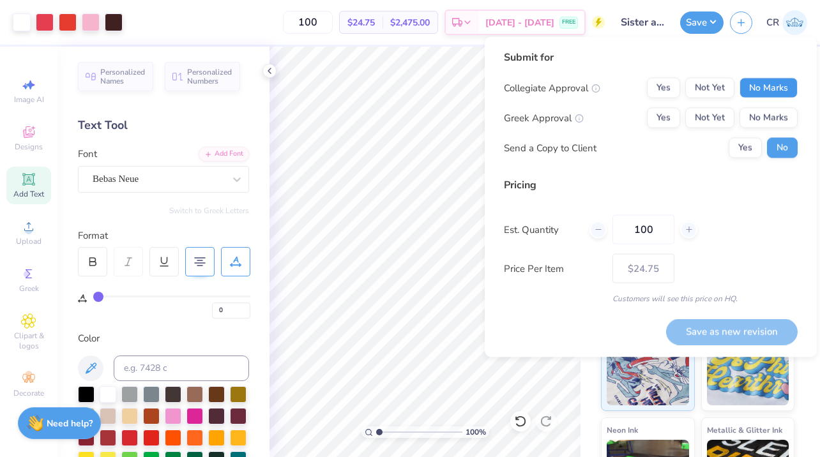
click at [771, 91] on button "No Marks" at bounding box center [768, 88] width 58 height 20
click at [772, 126] on button "No Marks" at bounding box center [768, 118] width 58 height 20
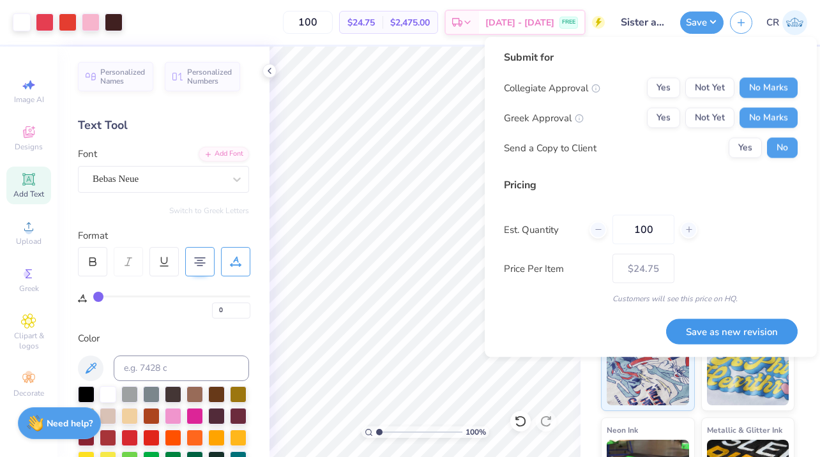
click at [730, 333] on button "Save as new revision" at bounding box center [731, 332] width 131 height 26
type input "$24.75"
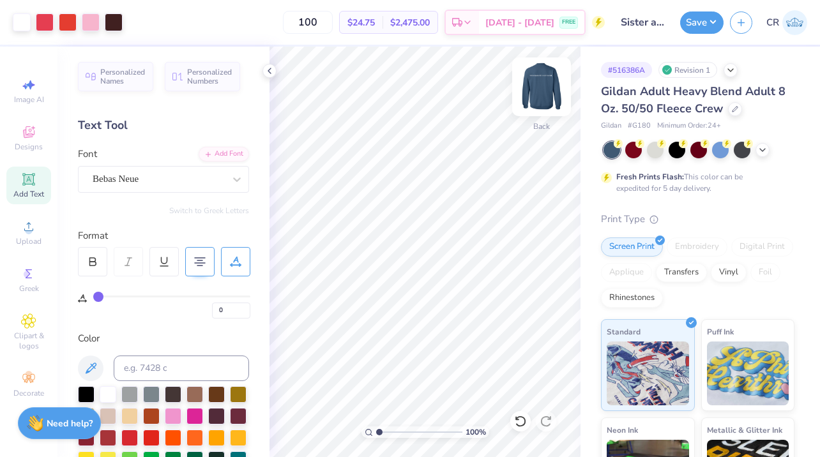
click at [538, 89] on img at bounding box center [541, 86] width 51 height 51
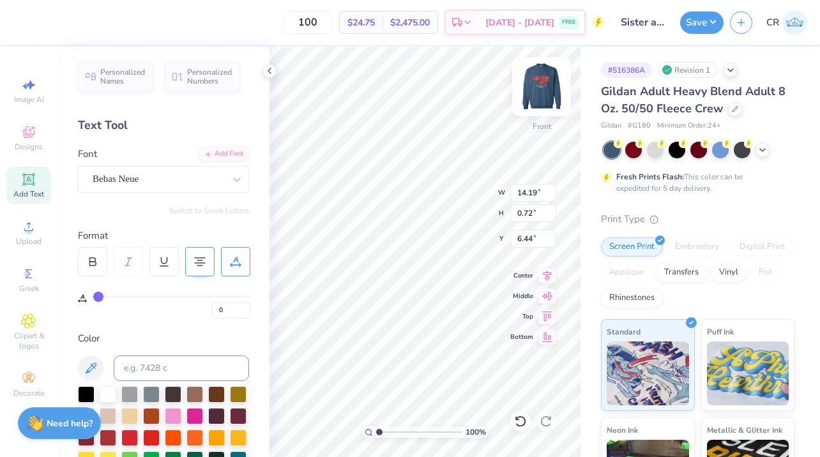
scroll to position [0, 8]
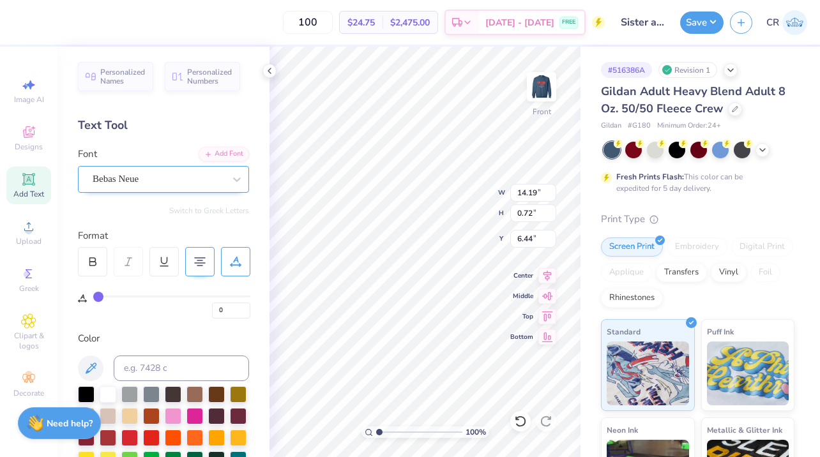
click at [216, 181] on div "Bebas Neue" at bounding box center [158, 179] width 134 height 20
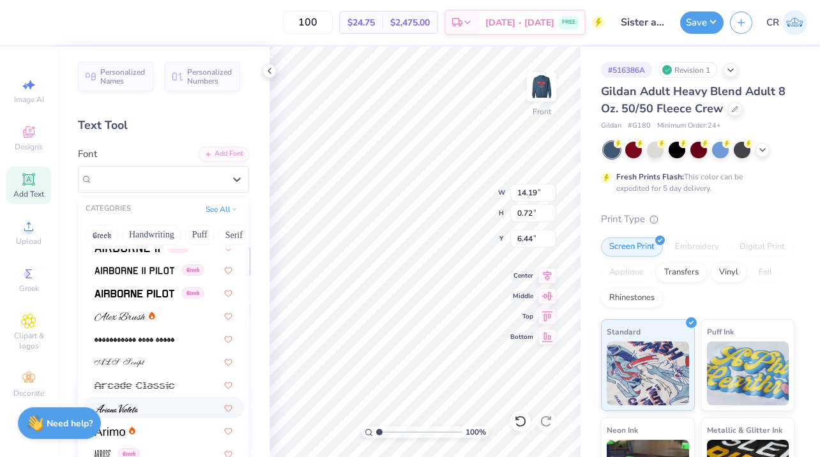
scroll to position [318, 0]
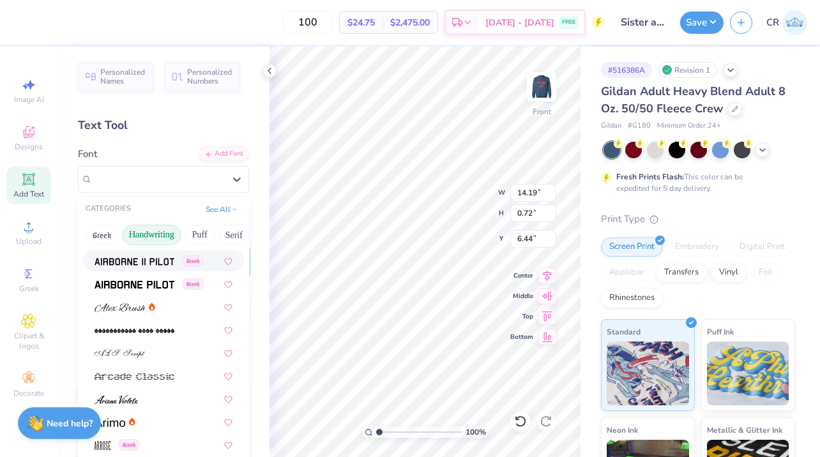
click at [149, 236] on button "Handwriting" at bounding box center [151, 235] width 59 height 20
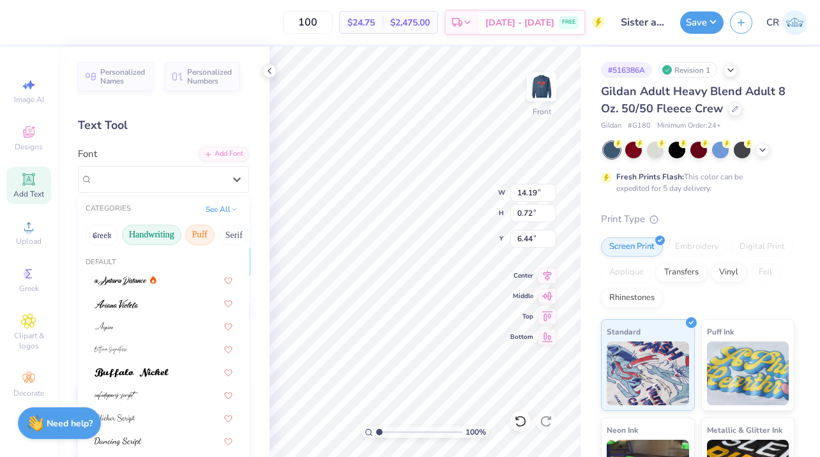
click at [208, 229] on button "Puff" at bounding box center [199, 235] width 29 height 20
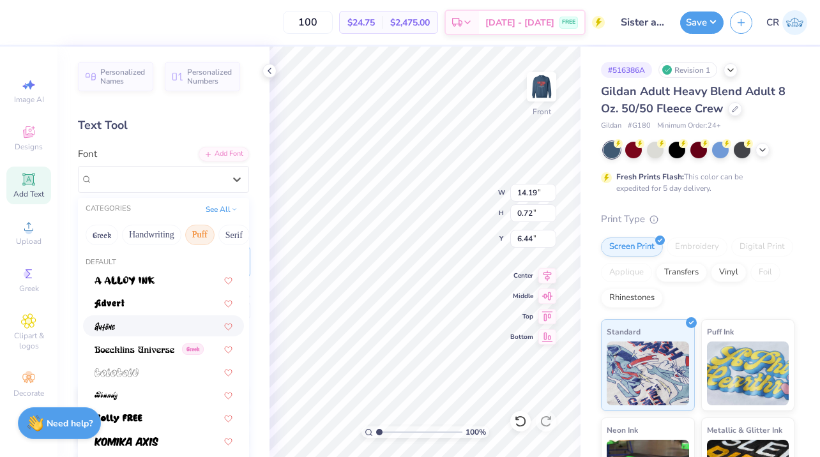
scroll to position [96, 0]
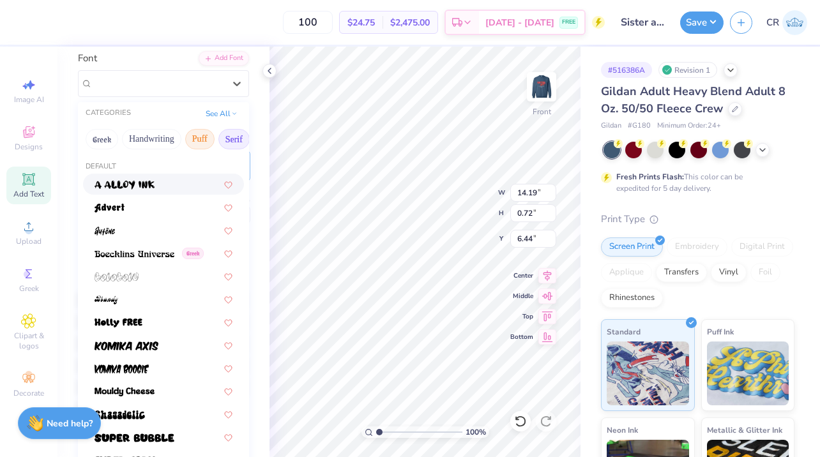
click at [232, 139] on button "Serif" at bounding box center [233, 139] width 31 height 20
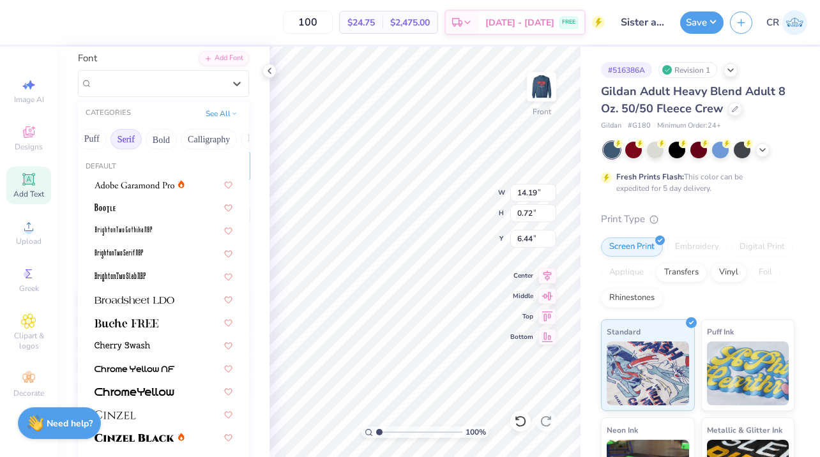
scroll to position [0, 109]
click at [160, 144] on button "Bold" at bounding box center [160, 139] width 31 height 20
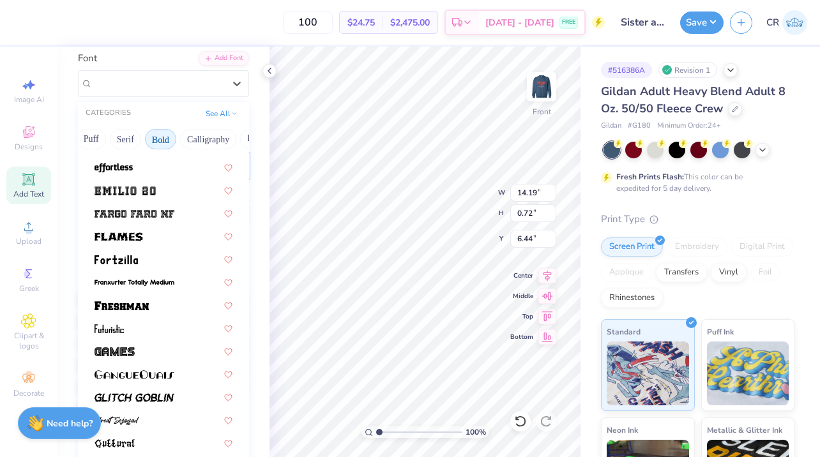
scroll to position [341, 0]
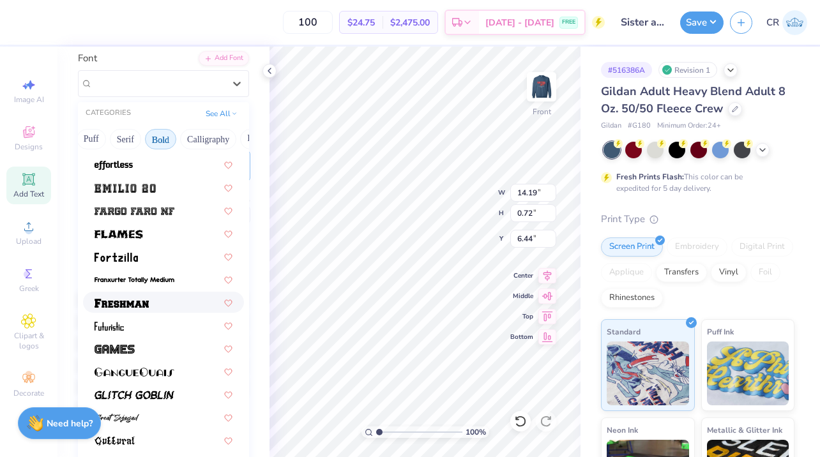
click at [156, 297] on div at bounding box center [163, 302] width 138 height 13
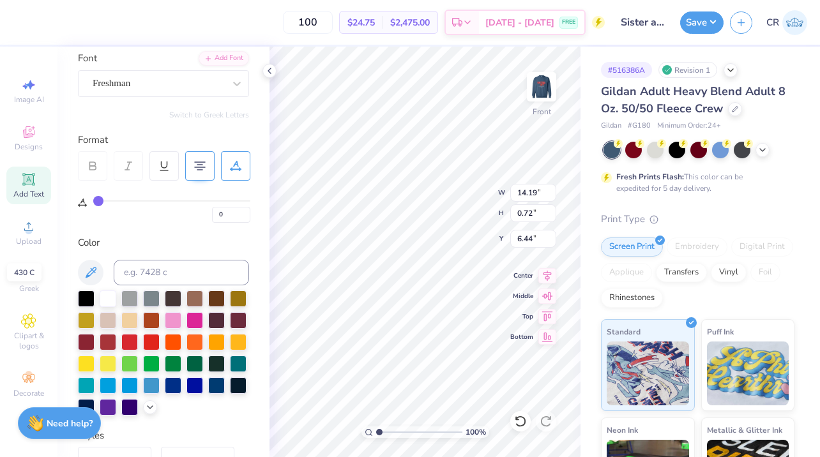
type input "14.61"
type input "0.55"
type input "6.53"
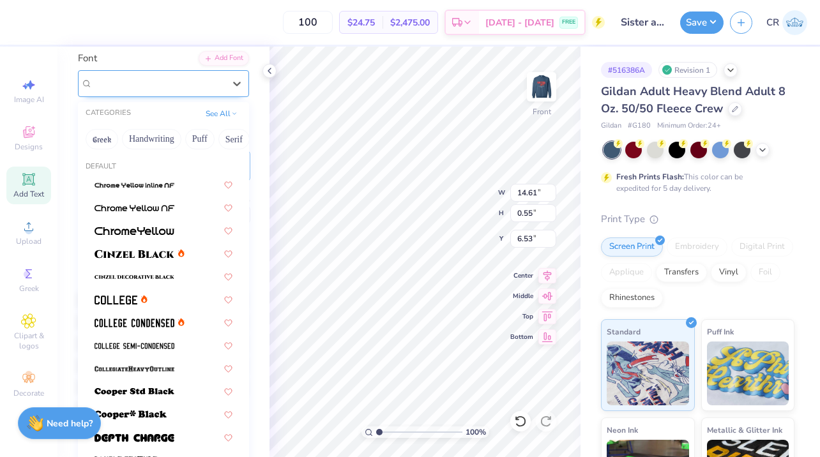
click at [223, 88] on div "Freshman" at bounding box center [158, 83] width 134 height 20
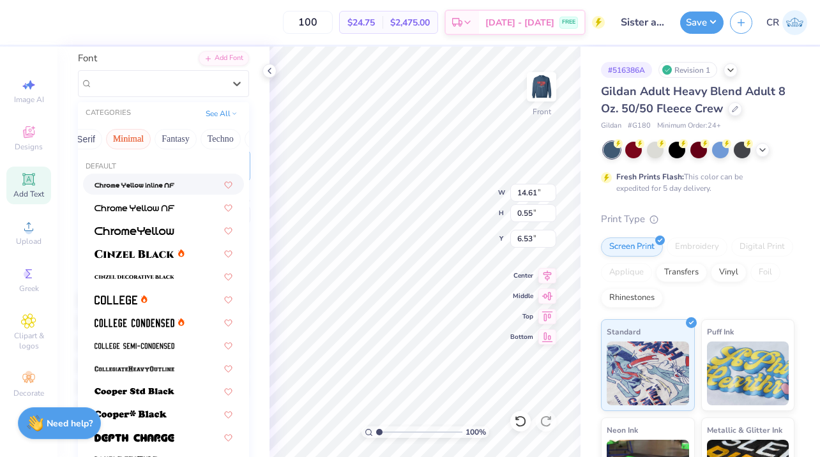
scroll to position [0, 345]
click at [188, 140] on div "Greek Handwriting Puff Serif Bold Calligraphy Retro Sans Serif Minimal Fantasy …" at bounding box center [163, 139] width 171 height 28
click at [170, 140] on button "Fantasy" at bounding box center [170, 139] width 42 height 20
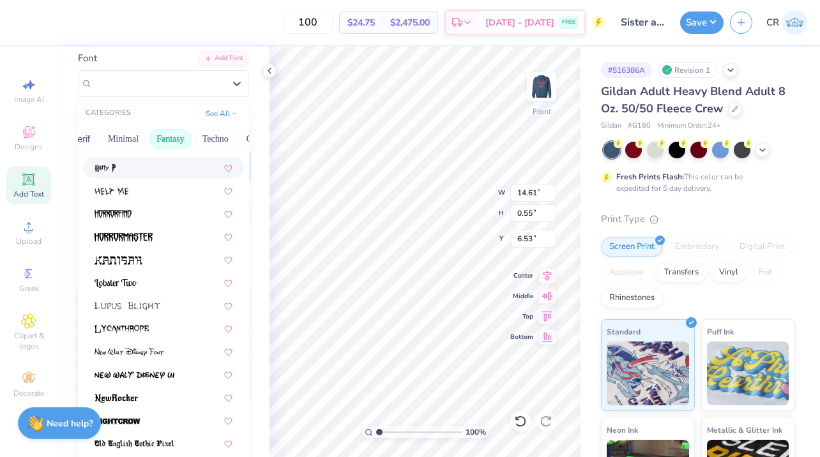
scroll to position [154, 0]
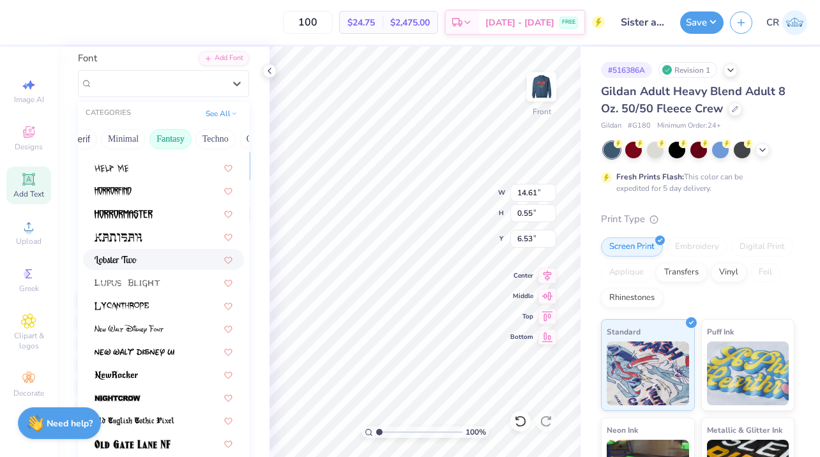
click at [187, 257] on div at bounding box center [163, 259] width 138 height 13
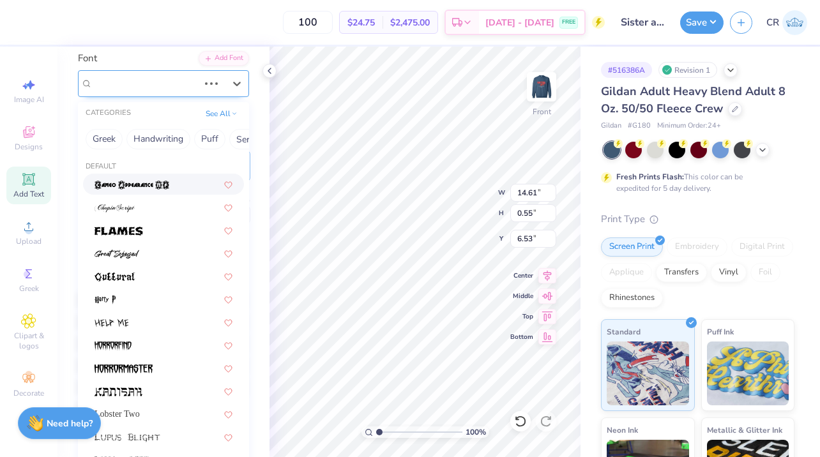
click at [224, 82] on div at bounding box center [224, 84] width 49 height 26
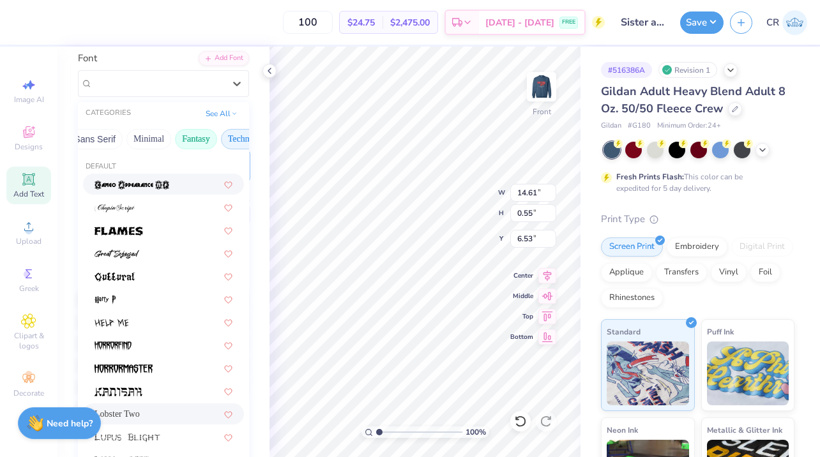
type input "9.87"
type input "0.56"
type input "6.52"
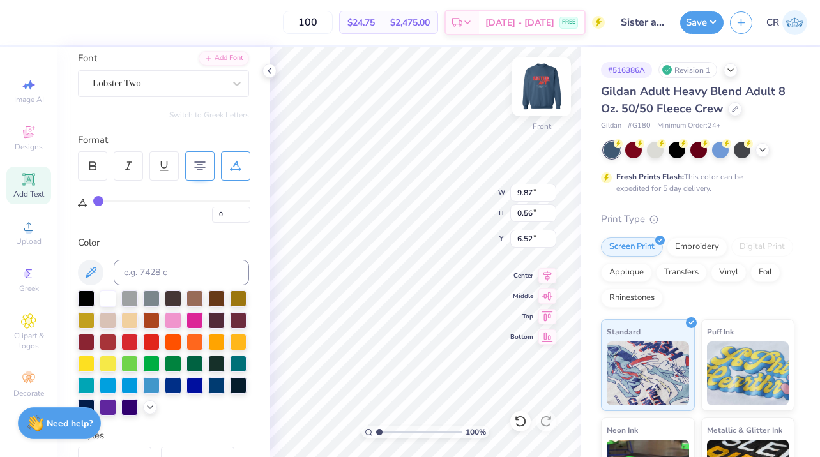
type input "6.25"
type input "14.62"
type input "0.83"
click at [551, 292] on icon at bounding box center [547, 296] width 18 height 15
type input "12.84"
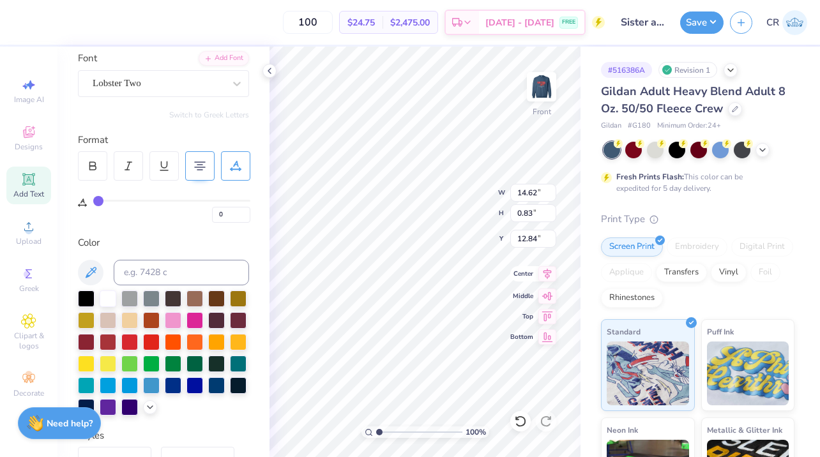
click at [549, 272] on icon at bounding box center [547, 274] width 8 height 11
type input "7.45"
click at [213, 85] on div "Lobster Two" at bounding box center [158, 83] width 134 height 20
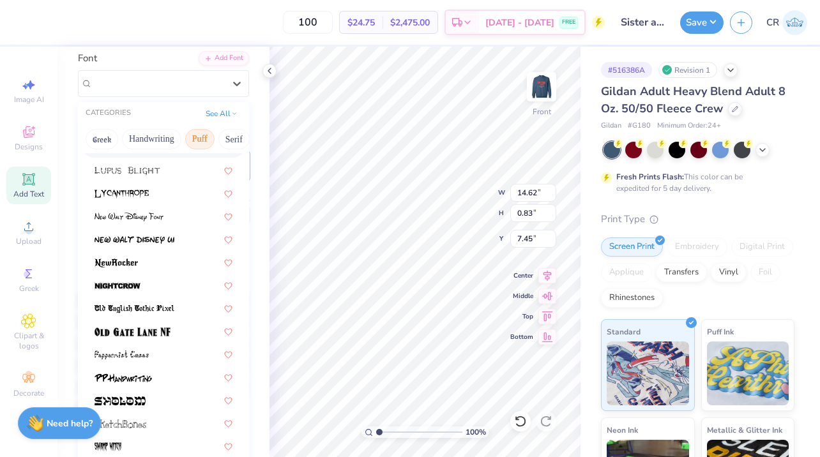
scroll to position [0, 374]
click at [229, 139] on button "Others" at bounding box center [229, 139] width 38 height 20
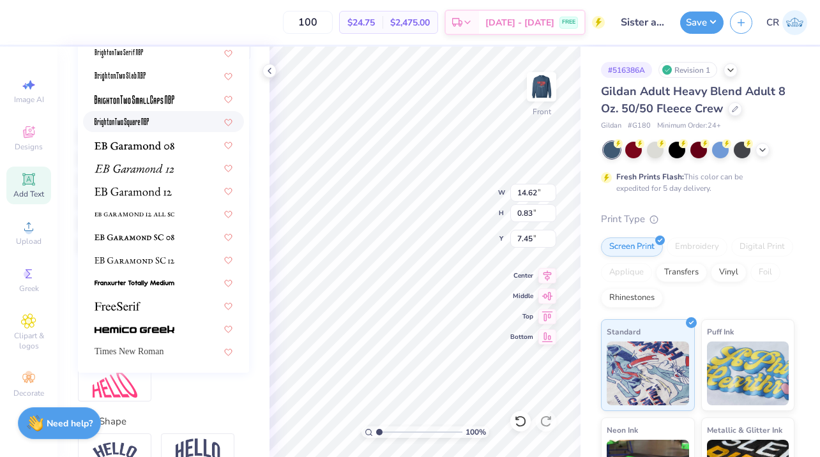
scroll to position [269, 0]
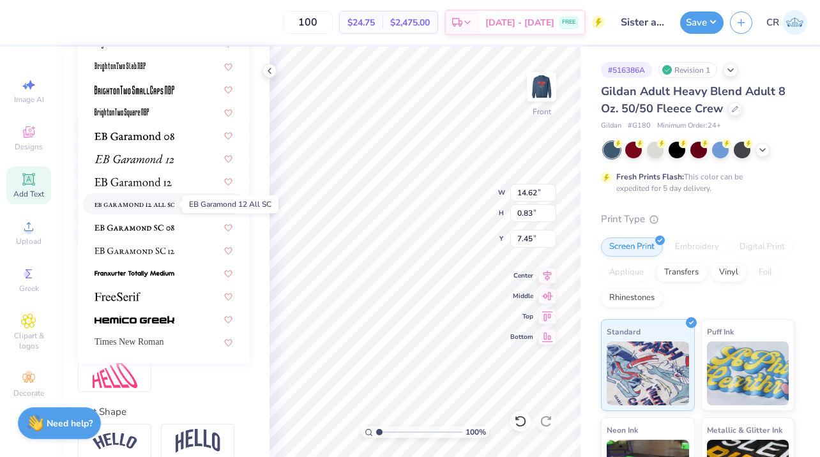
click at [160, 204] on img at bounding box center [134, 204] width 80 height 9
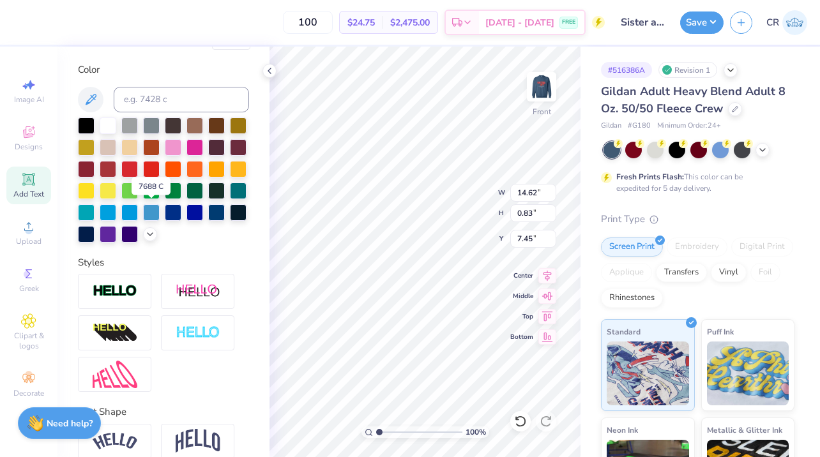
type input "14.61"
type input "0.56"
type input "7.59"
click at [552, 210] on input "0.57" at bounding box center [533, 213] width 46 height 18
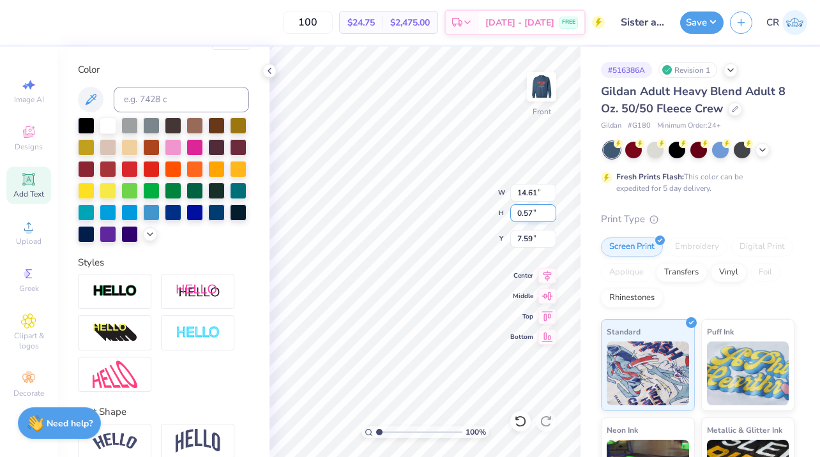
click at [552, 210] on input "0.57" at bounding box center [533, 213] width 46 height 18
click at [550, 211] on input "0.57" at bounding box center [533, 213] width 46 height 18
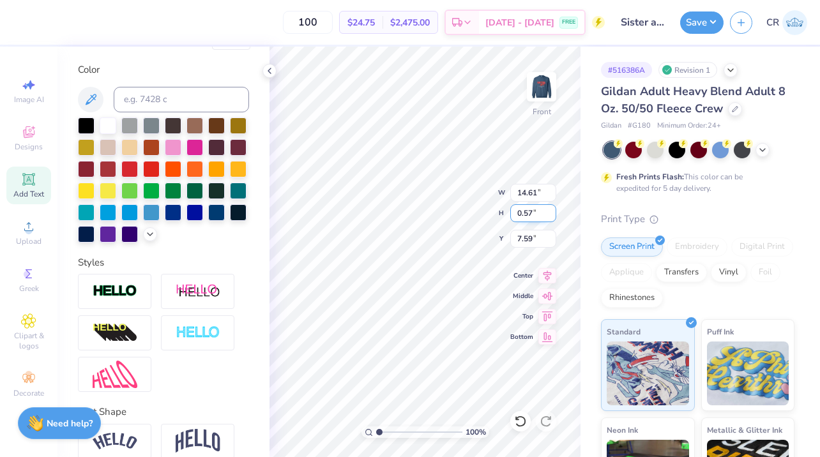
click at [550, 211] on input "0.57" at bounding box center [533, 213] width 46 height 18
click at [541, 213] on input "0.57" at bounding box center [533, 213] width 46 height 18
type input "0.70"
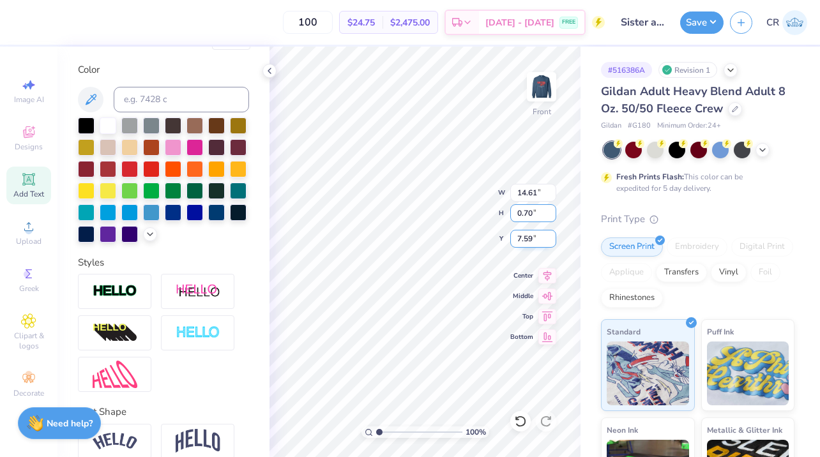
type input "14.68"
type input "0.56"
type input "7.58"
type textarea ""When you find your voice, you find your power.""
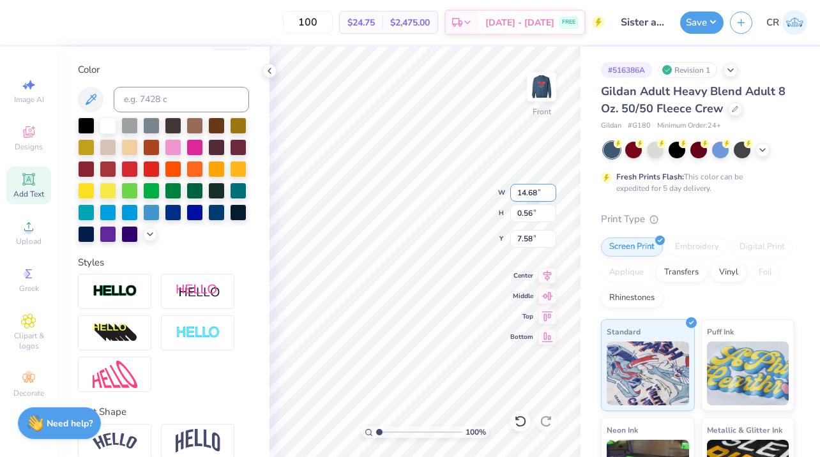
scroll to position [1, 1]
type input "11.19"
type input "1.83"
type input "6.69"
type input "14.33"
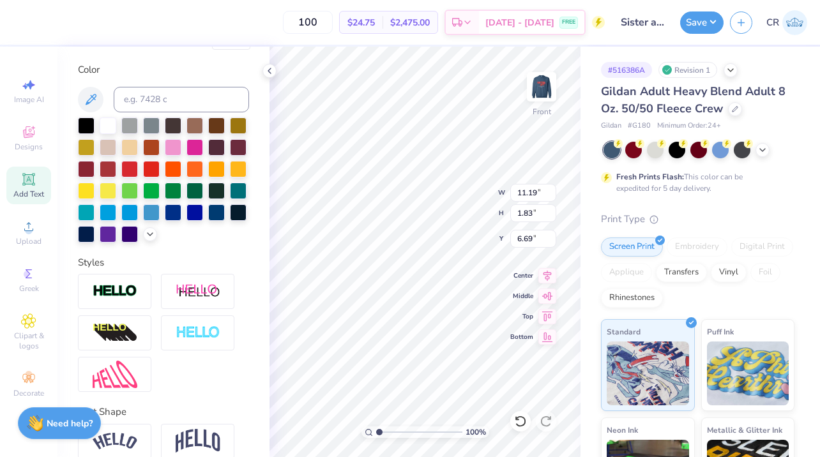
type input "2.34"
type input "6.18"
type input "6.54"
type input "6.55"
click at [547, 274] on icon at bounding box center [547, 274] width 8 height 11
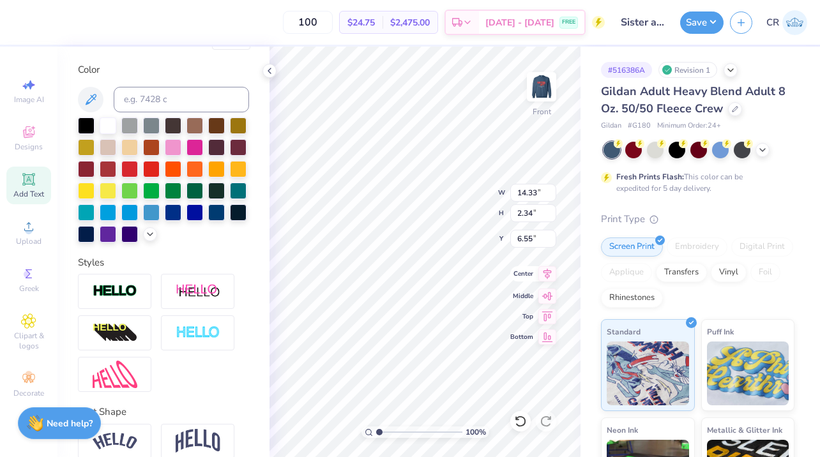
click at [547, 274] on icon at bounding box center [547, 274] width 8 height 11
click at [543, 93] on img at bounding box center [541, 86] width 51 height 51
click at [543, 93] on img at bounding box center [541, 87] width 26 height 26
click at [539, 84] on img at bounding box center [541, 86] width 51 height 51
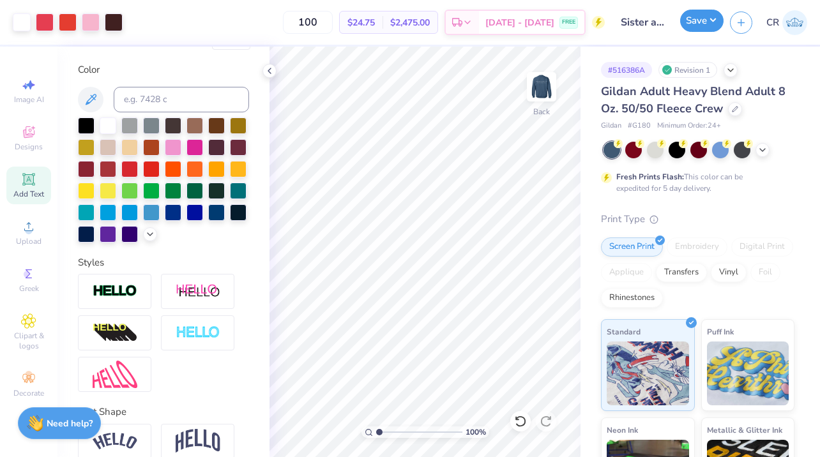
click at [696, 23] on button "Save" at bounding box center [701, 21] width 43 height 22
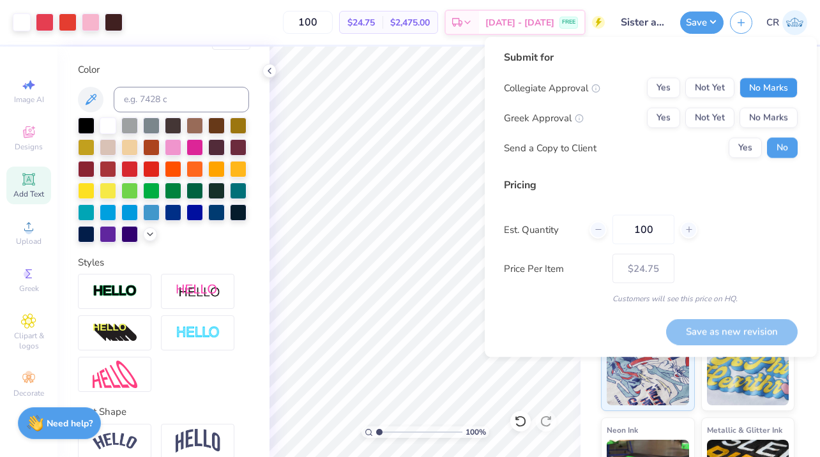
click at [751, 83] on button "No Marks" at bounding box center [768, 88] width 58 height 20
click at [760, 119] on button "No Marks" at bounding box center [768, 118] width 58 height 20
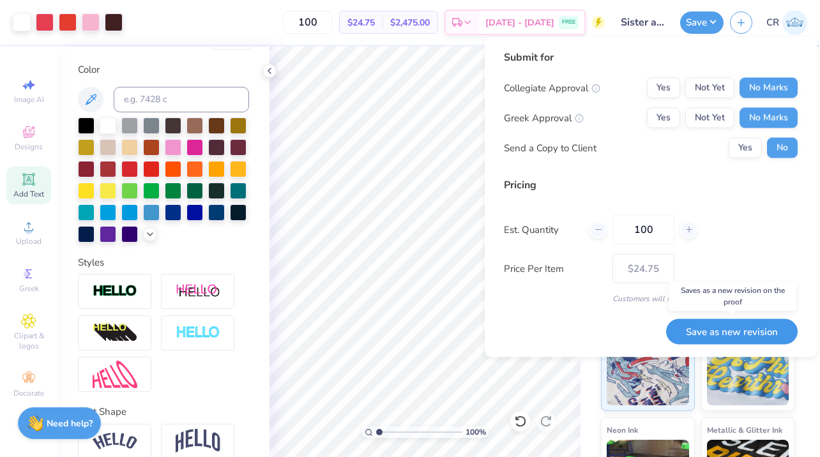
click at [737, 329] on button "Save as new revision" at bounding box center [731, 332] width 131 height 26
type input "$24.75"
